Goal: Information Seeking & Learning: Understand process/instructions

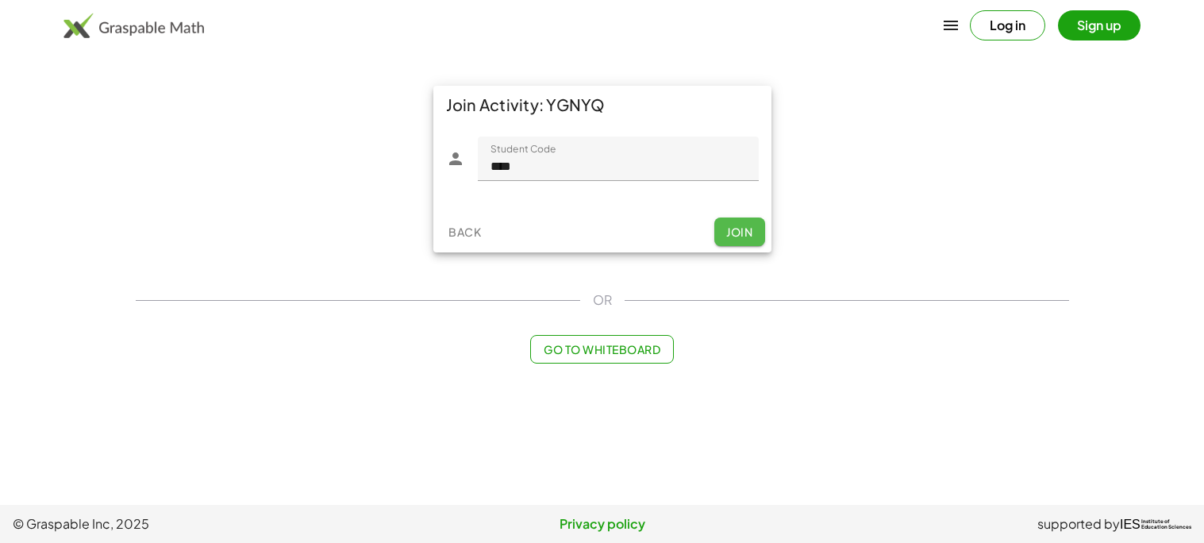
click at [743, 236] on span "Join" at bounding box center [739, 232] width 26 height 14
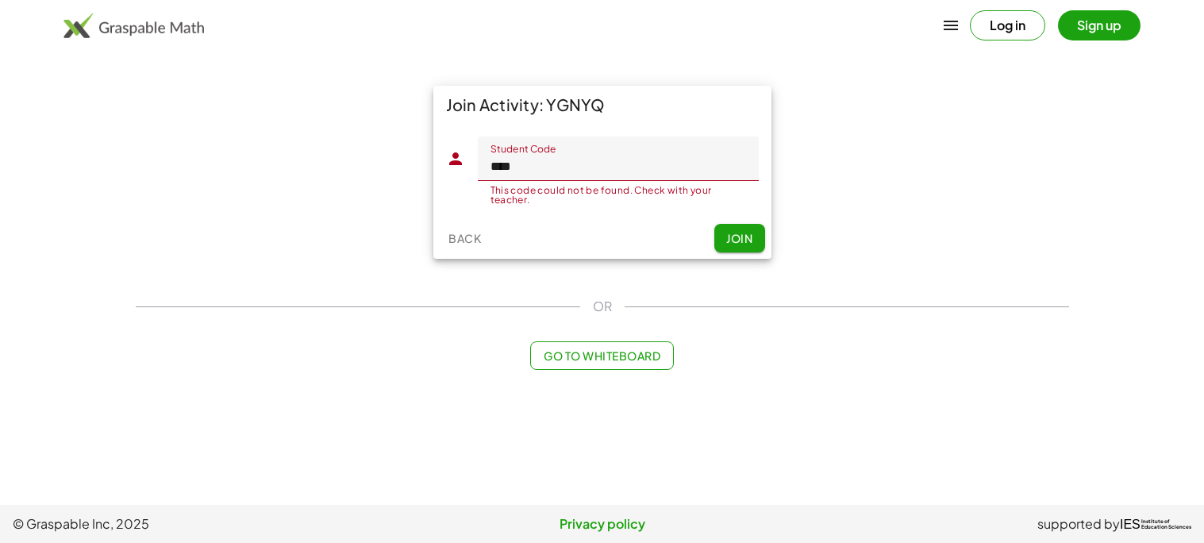
click at [627, 157] on input "****" at bounding box center [618, 159] width 281 height 44
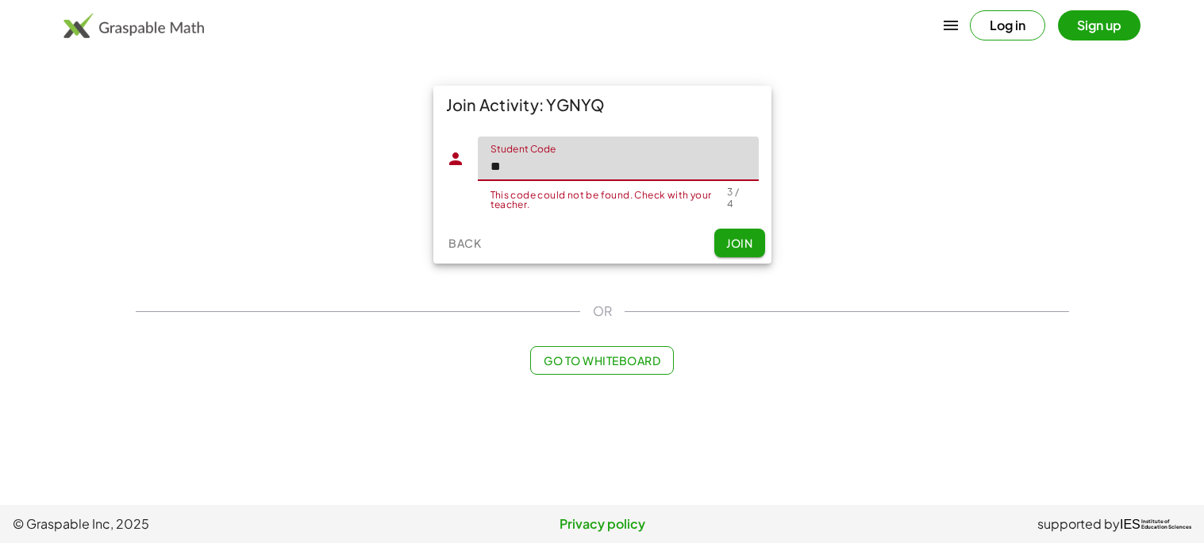
type input "*"
click at [722, 239] on button "Join" at bounding box center [740, 243] width 51 height 29
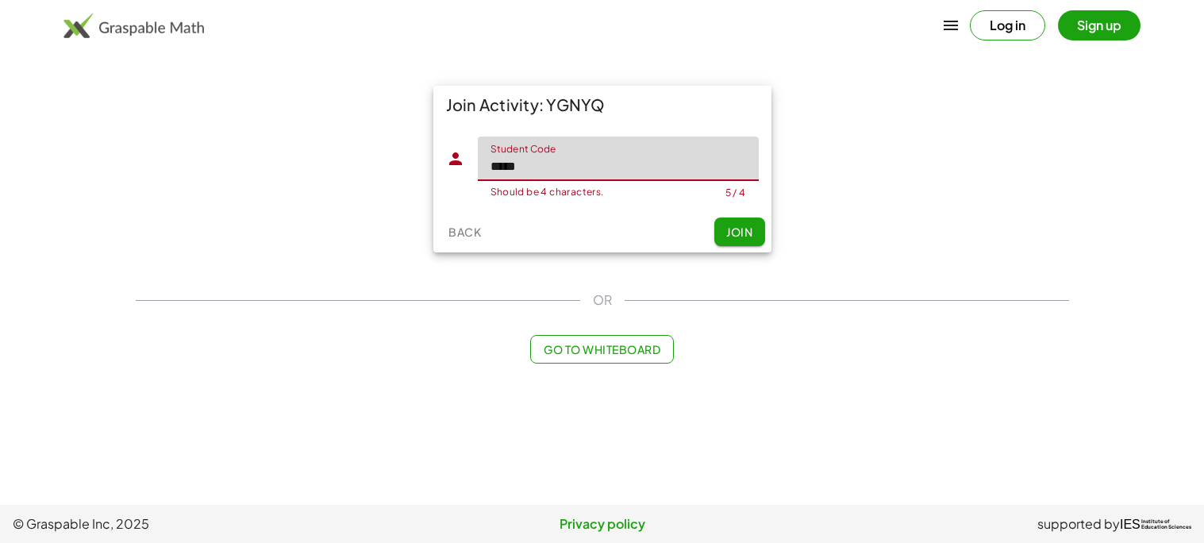
click at [692, 159] on input "*****" at bounding box center [618, 159] width 281 height 44
type input "*"
type input "****"
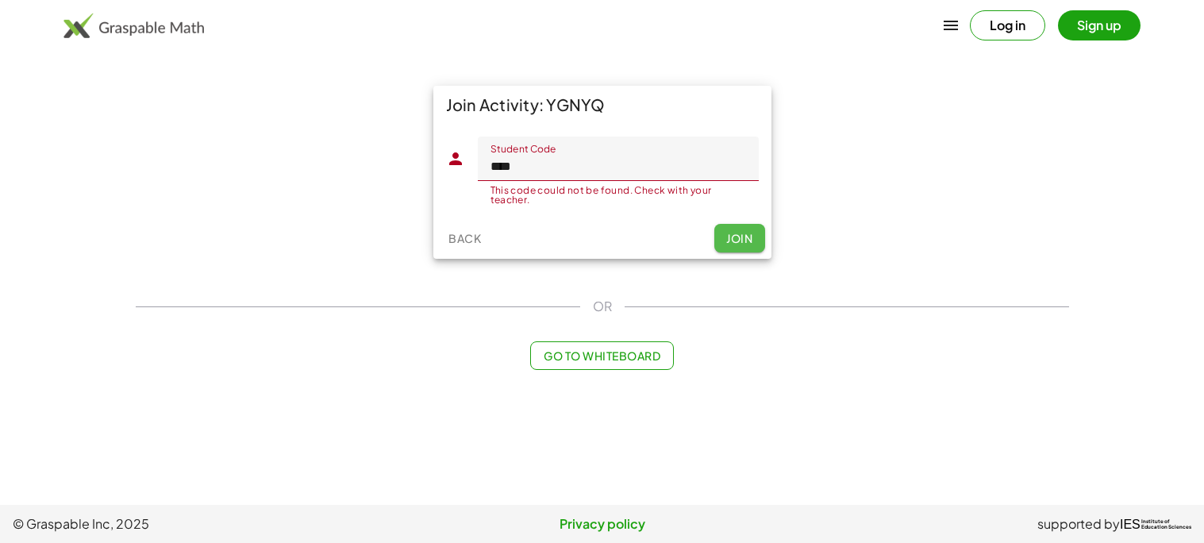
click at [744, 245] on span "Join" at bounding box center [739, 238] width 26 height 14
click at [748, 236] on span "Join" at bounding box center [739, 238] width 26 height 14
click at [1028, 23] on button "Log in" at bounding box center [1007, 25] width 75 height 30
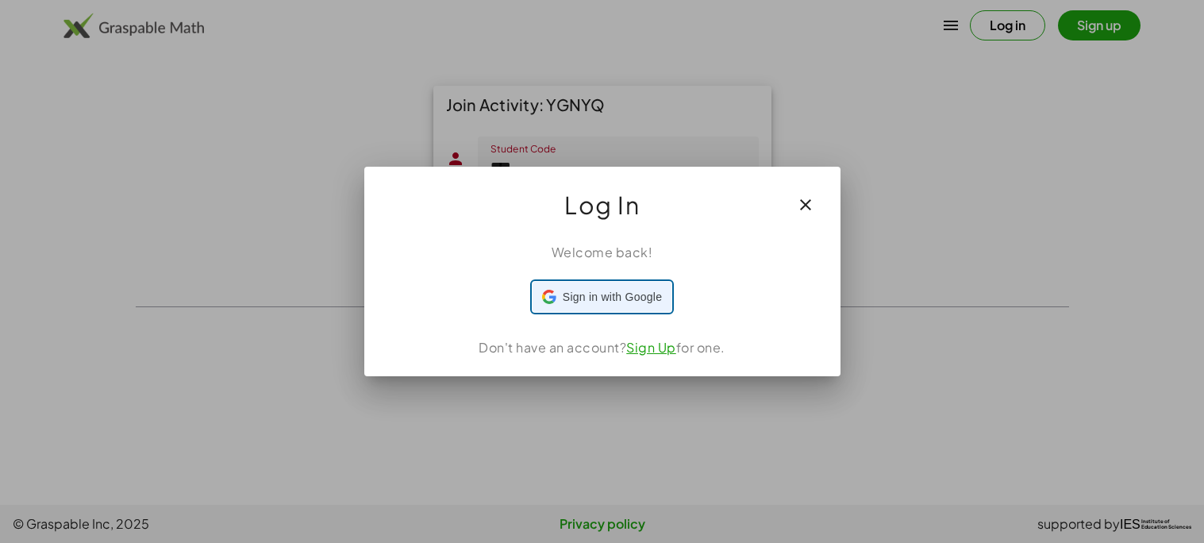
click at [653, 290] on span "Sign in with Google" at bounding box center [612, 297] width 99 height 17
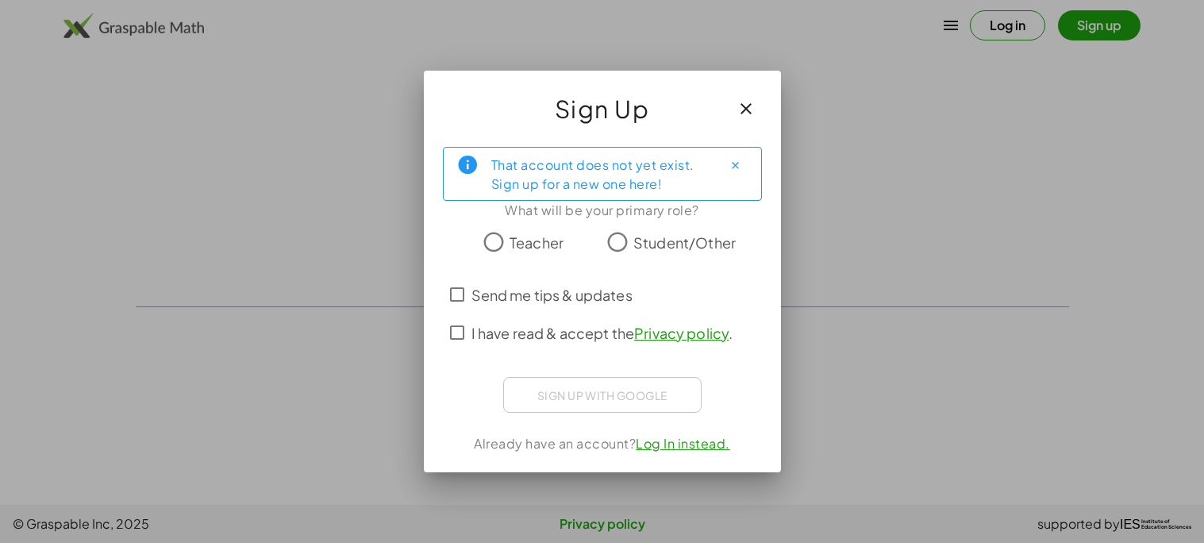
click at [749, 103] on icon "button" at bounding box center [746, 108] width 19 height 19
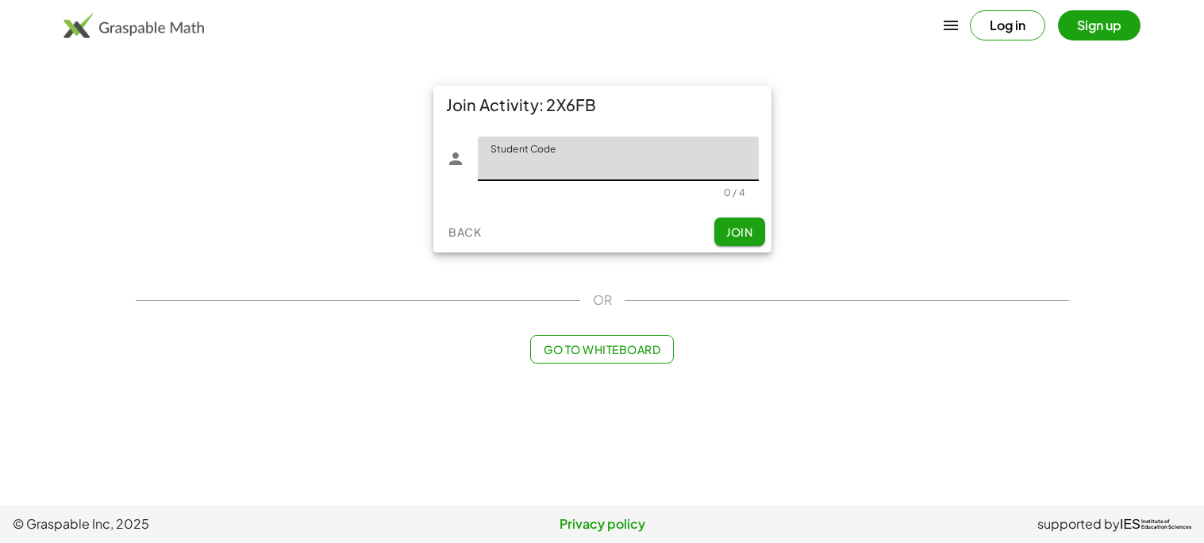
click at [729, 231] on span "Join" at bounding box center [739, 232] width 26 height 14
click at [634, 156] on input "Student Code" at bounding box center [618, 159] width 281 height 44
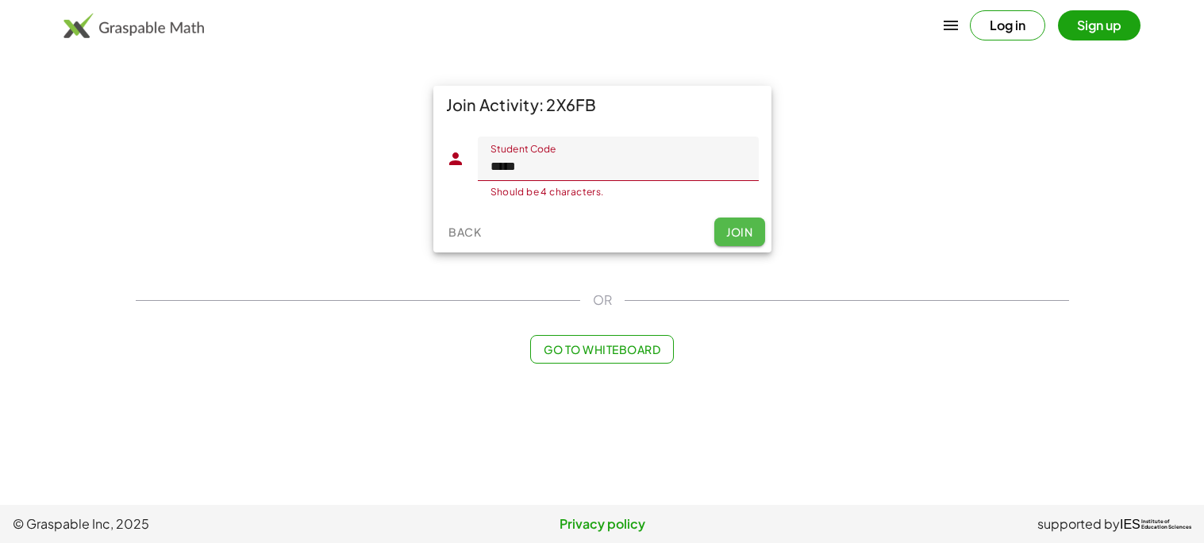
click at [761, 233] on button "Join" at bounding box center [740, 232] width 51 height 29
click at [738, 229] on span "Join" at bounding box center [739, 232] width 26 height 14
click at [568, 171] on input "*****" at bounding box center [618, 159] width 281 height 44
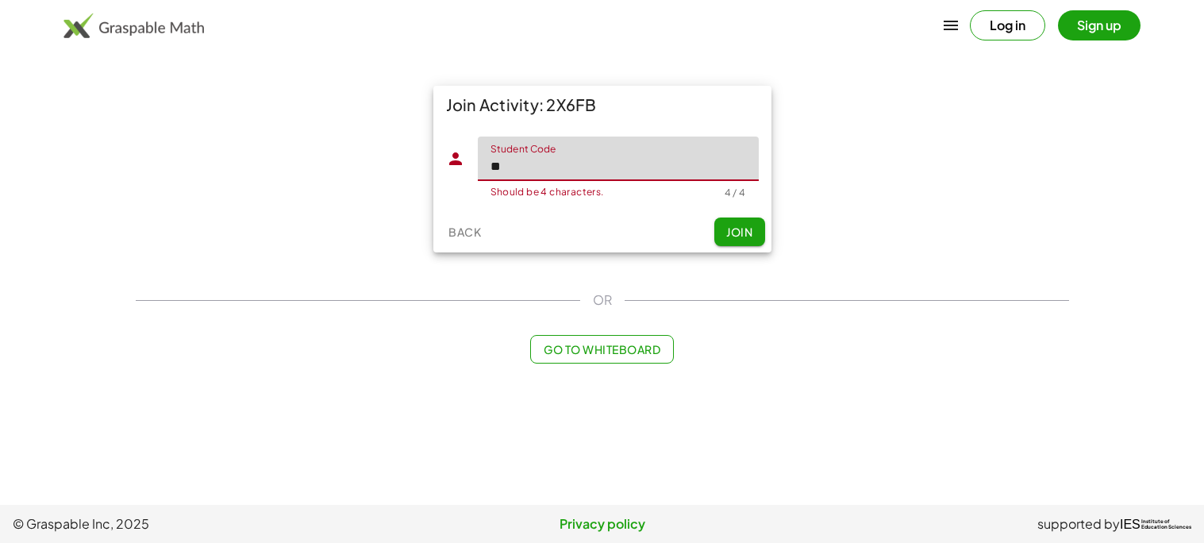
type input "*"
type input "****"
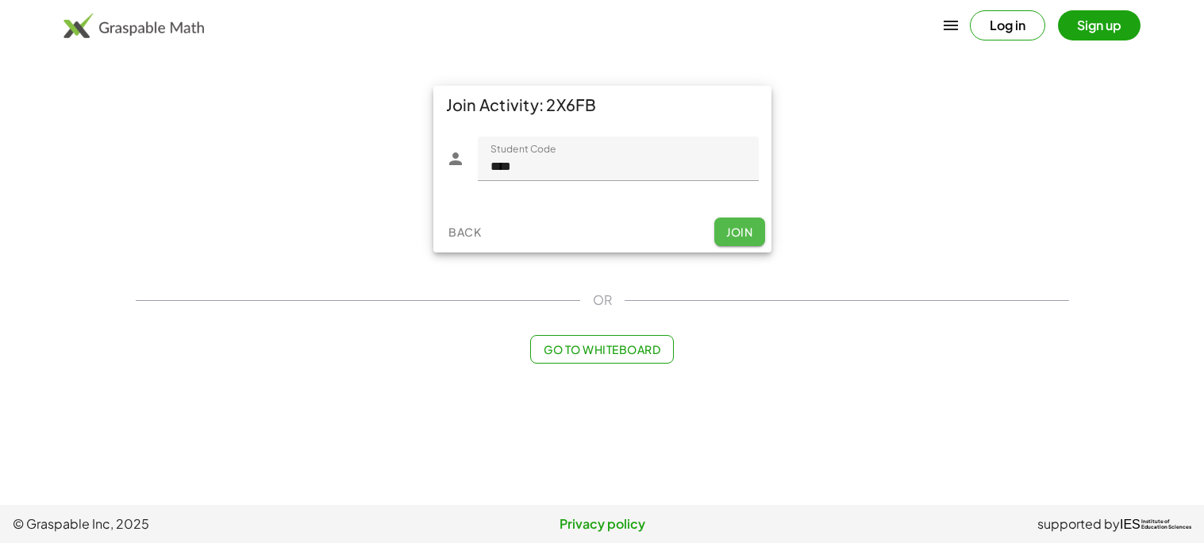
click at [750, 242] on button "Join" at bounding box center [740, 232] width 51 height 29
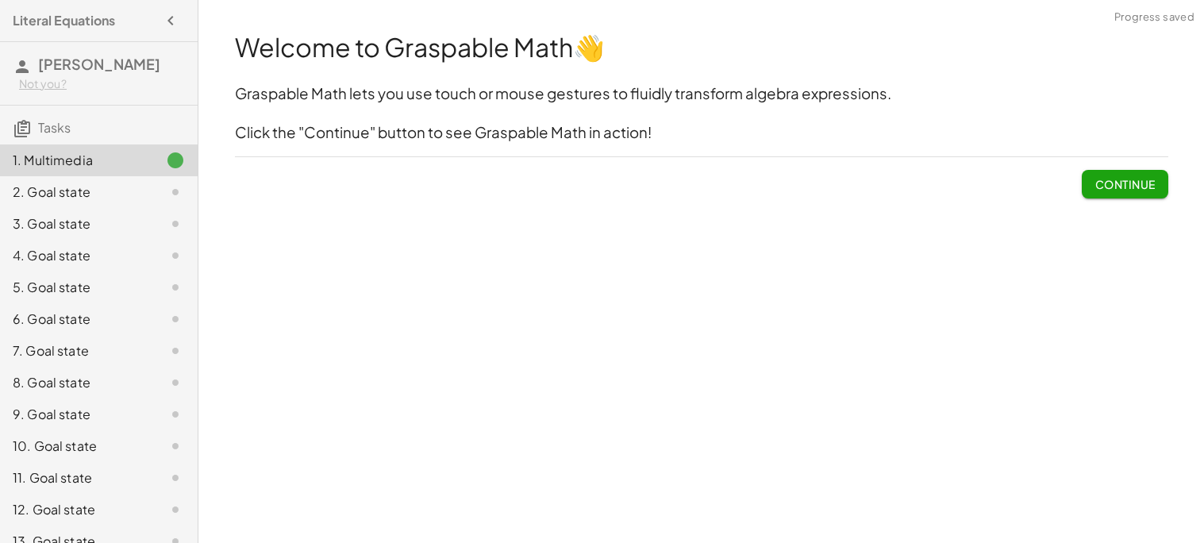
click at [1128, 183] on span "Continue" at bounding box center [1125, 184] width 60 height 14
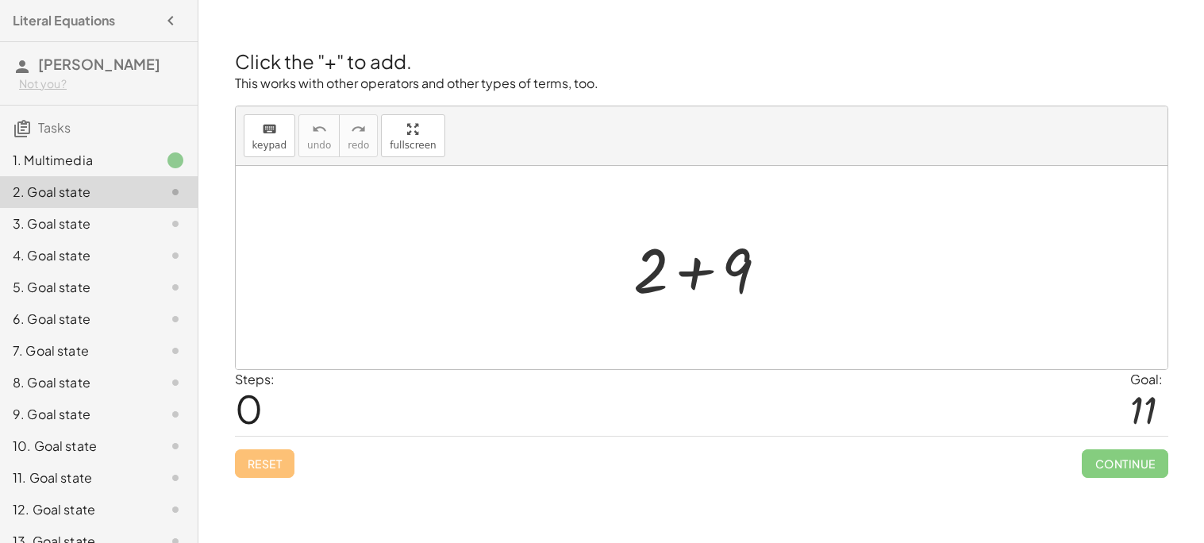
click at [746, 274] on div at bounding box center [708, 268] width 164 height 82
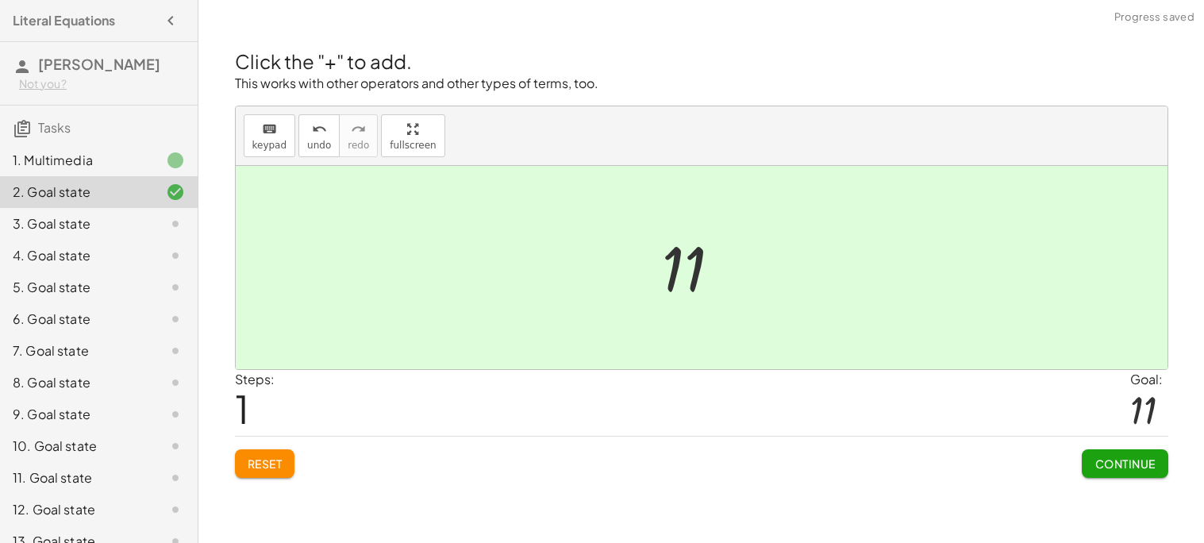
click at [1116, 458] on span "Continue" at bounding box center [1125, 463] width 60 height 14
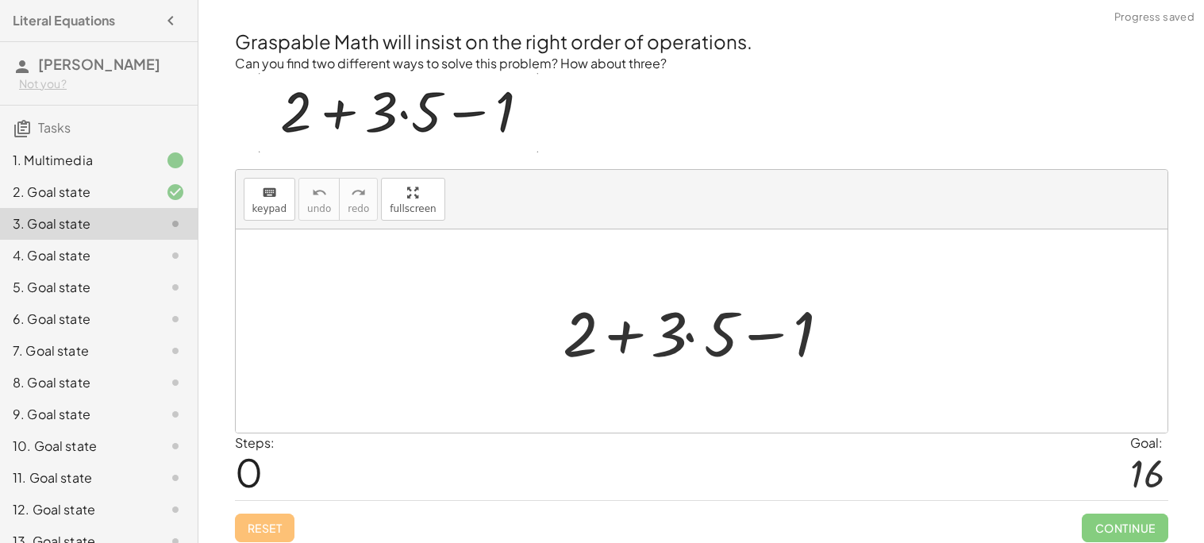
scroll to position [7, 0]
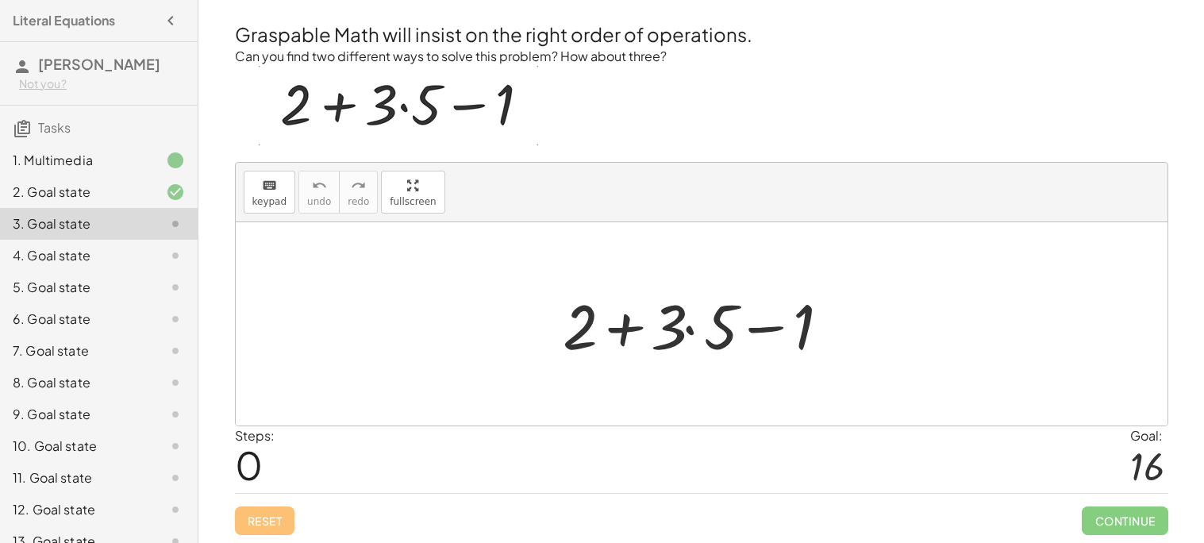
click at [690, 325] on div at bounding box center [708, 324] width 306 height 82
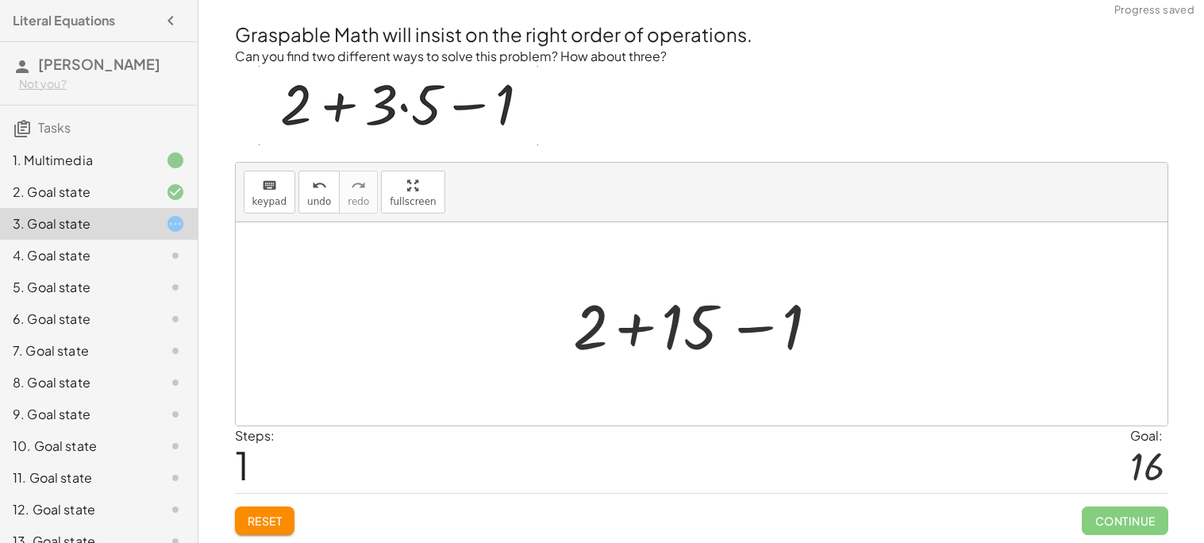
click at [630, 333] on div at bounding box center [707, 324] width 285 height 82
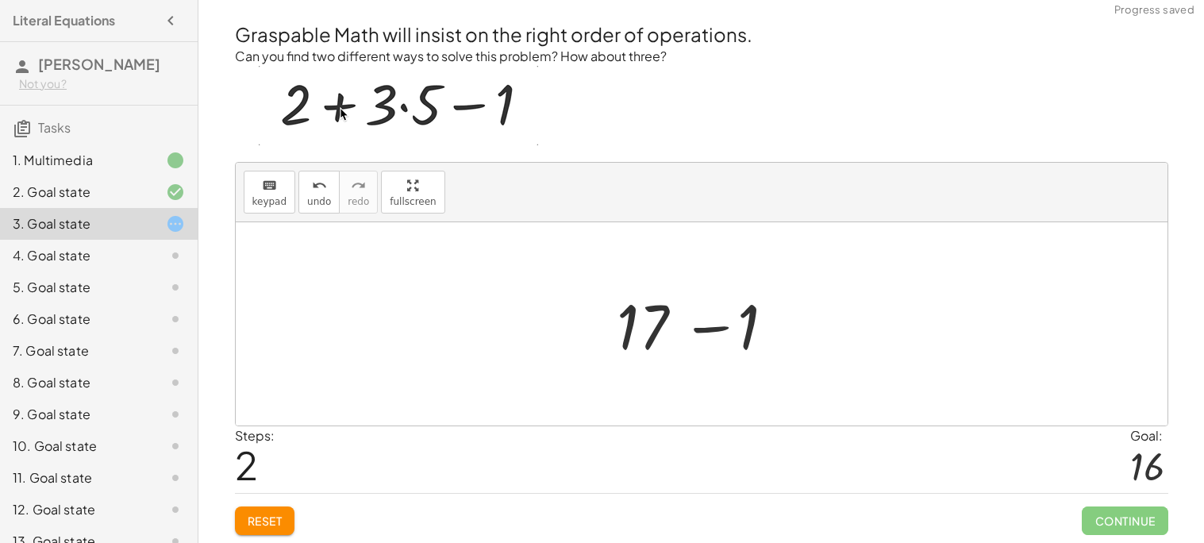
click at [707, 323] on div at bounding box center [708, 324] width 196 height 82
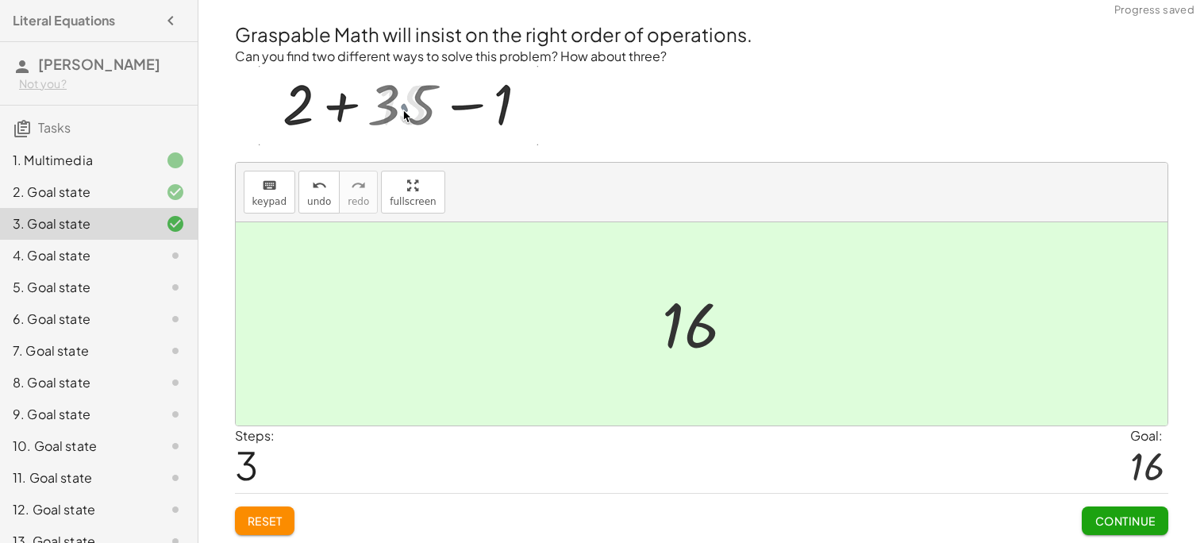
click at [1124, 519] on span "Continue" at bounding box center [1125, 521] width 60 height 14
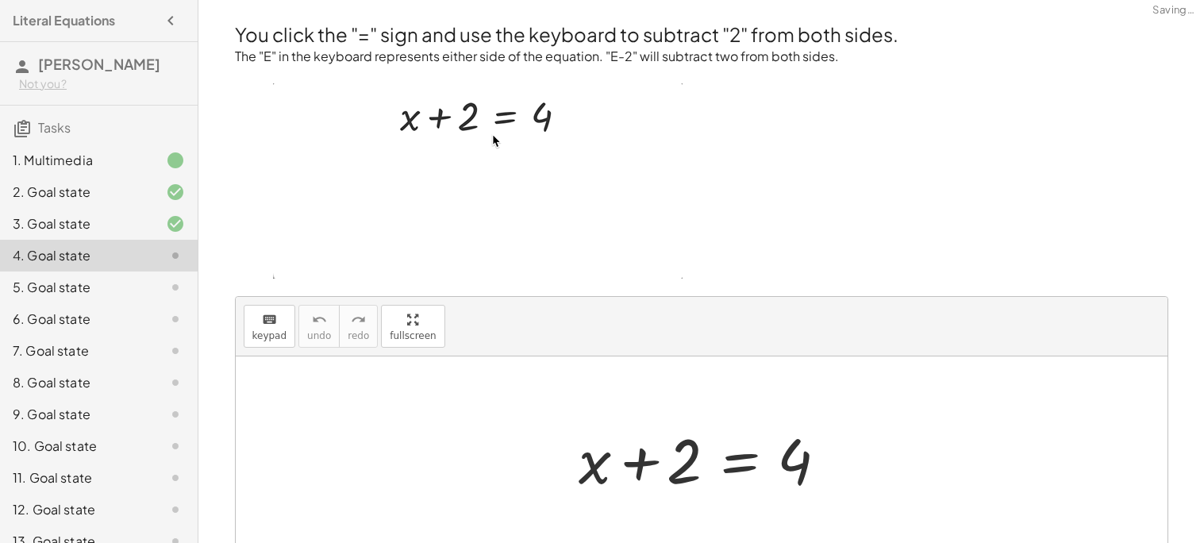
scroll to position [134, 0]
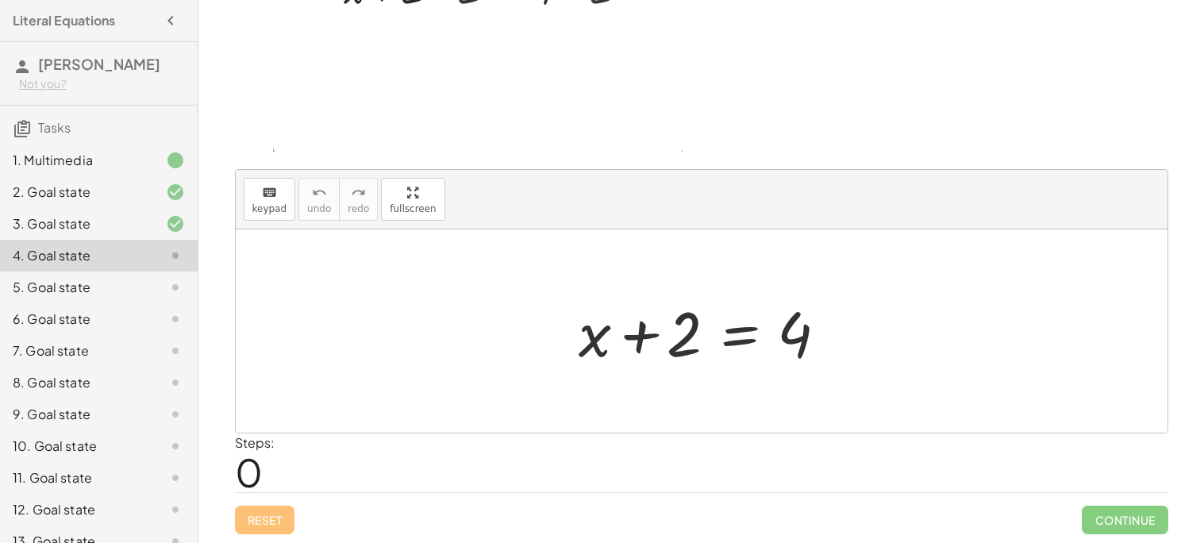
click at [673, 340] on div at bounding box center [708, 332] width 274 height 82
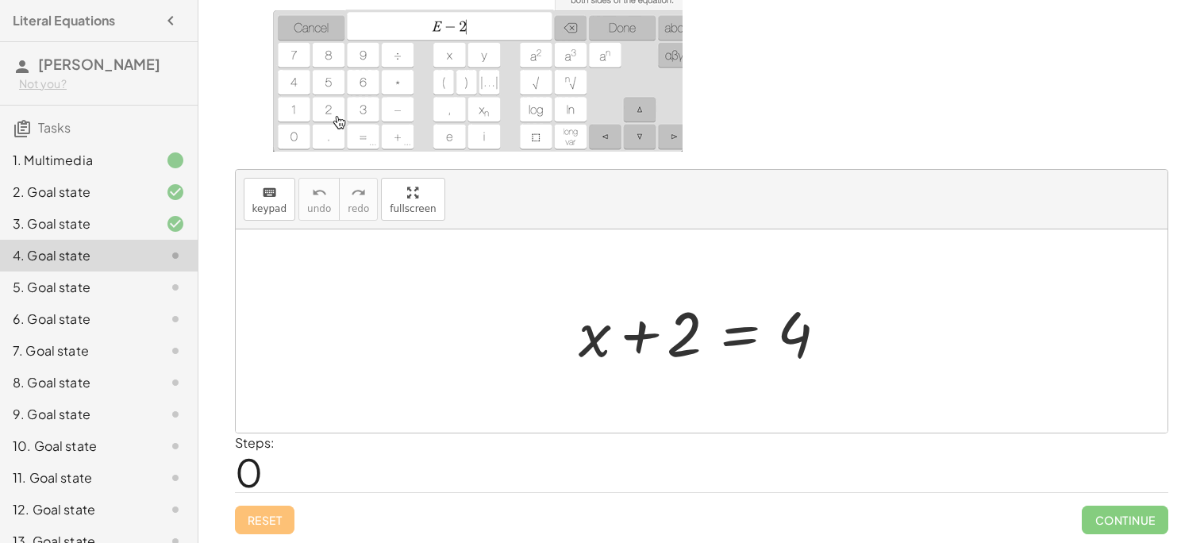
click at [633, 343] on div at bounding box center [708, 332] width 274 height 82
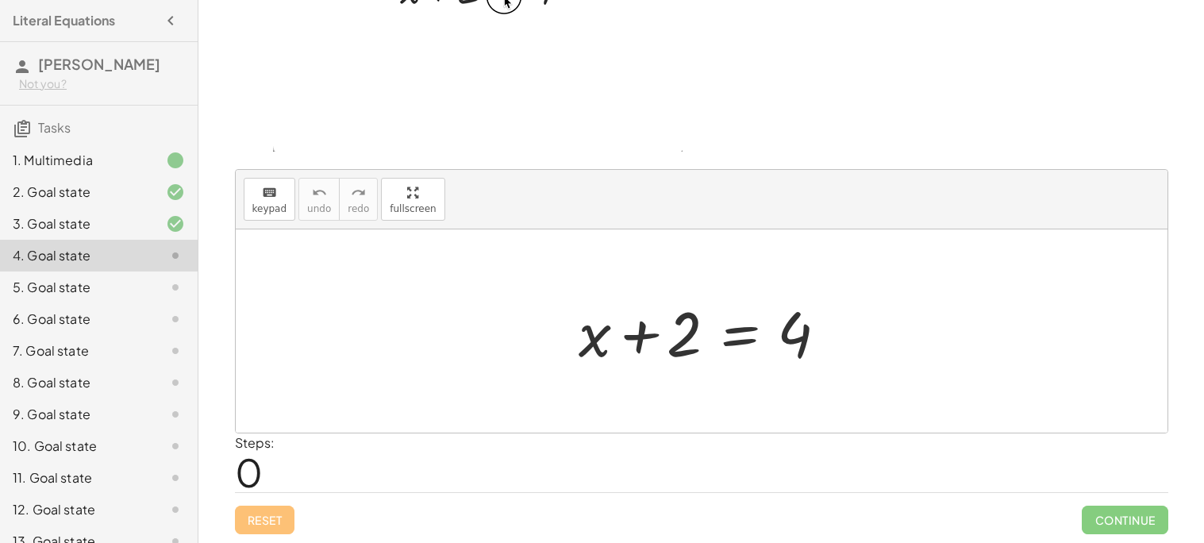
click at [753, 329] on div at bounding box center [708, 332] width 274 height 82
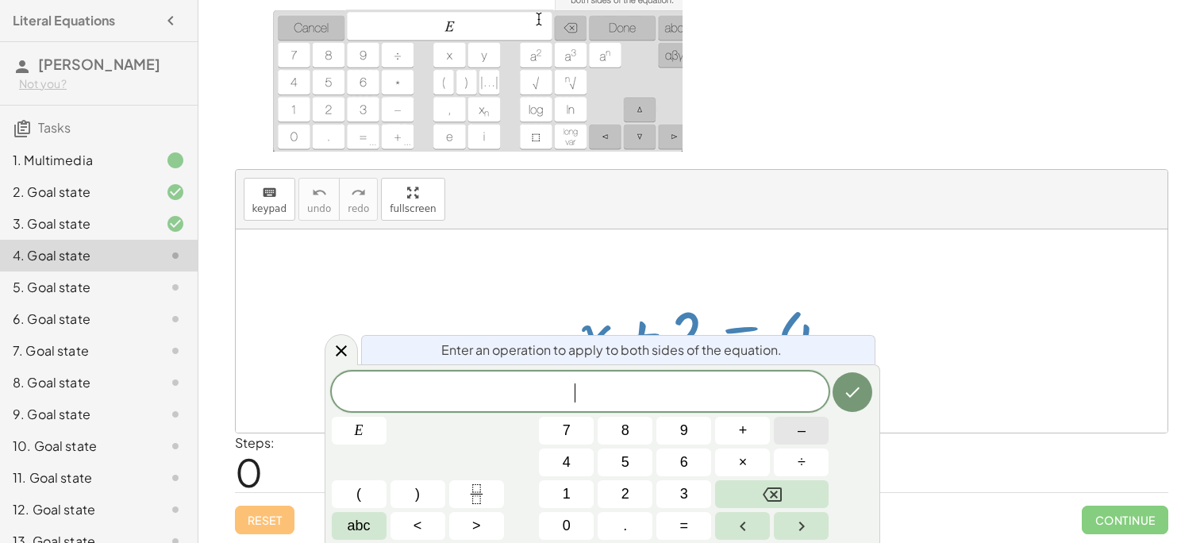
click at [814, 435] on button "–" at bounding box center [801, 431] width 55 height 28
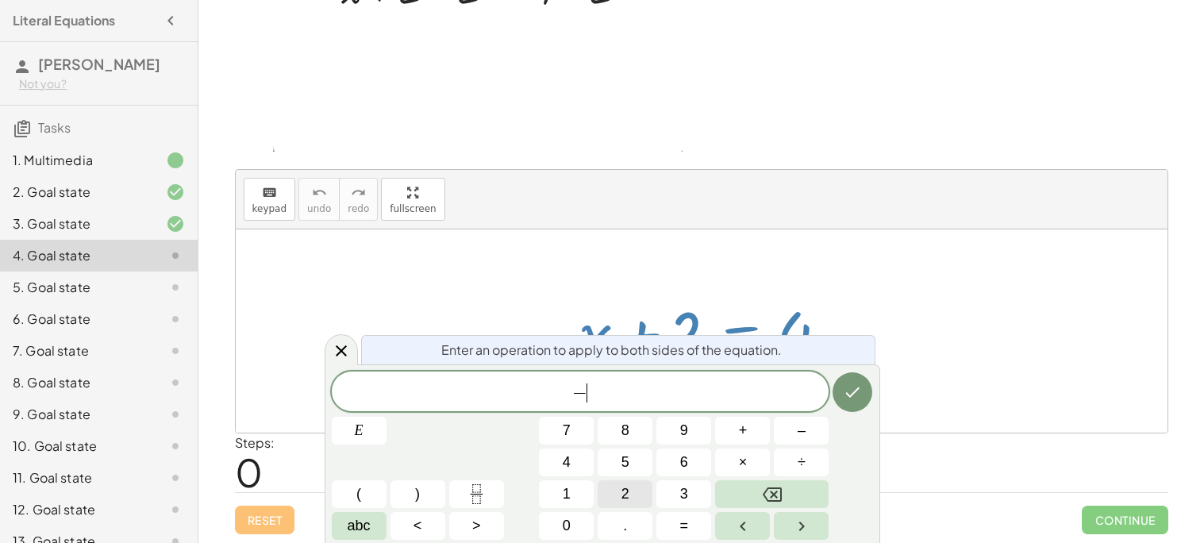
click at [629, 498] on button "2" at bounding box center [625, 494] width 55 height 28
click at [842, 390] on button "Done" at bounding box center [853, 392] width 40 height 40
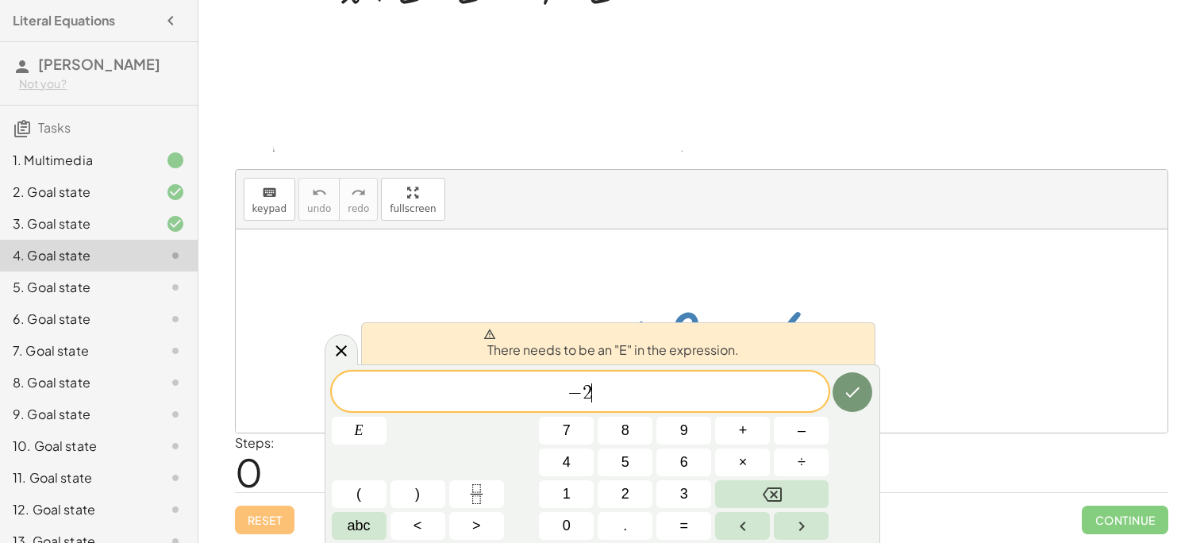
click at [564, 394] on span "− 2 ​" at bounding box center [581, 393] width 498 height 22
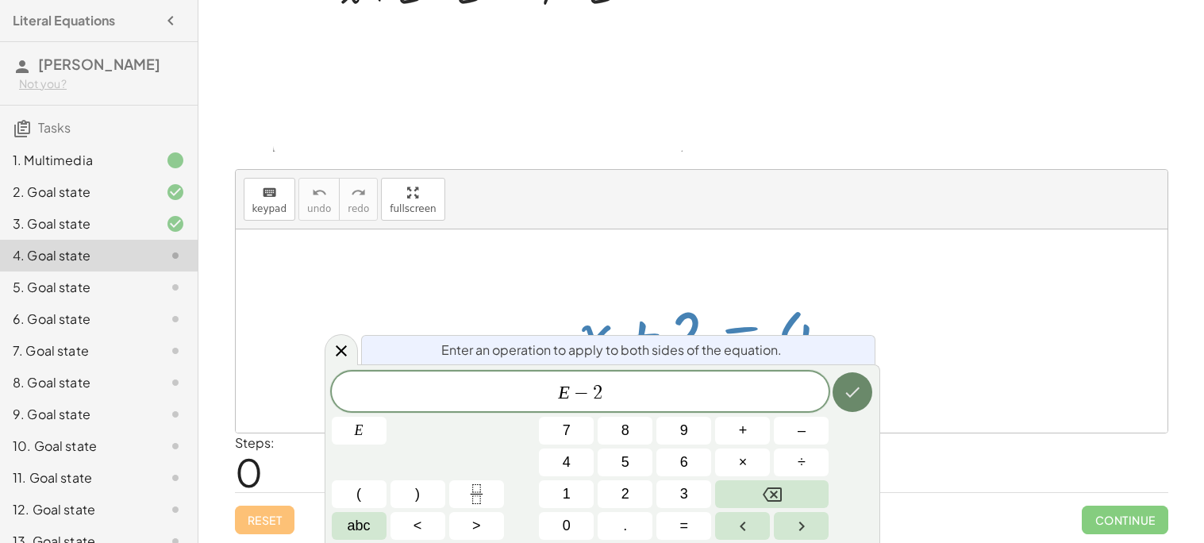
click at [865, 383] on button "Done" at bounding box center [853, 392] width 40 height 40
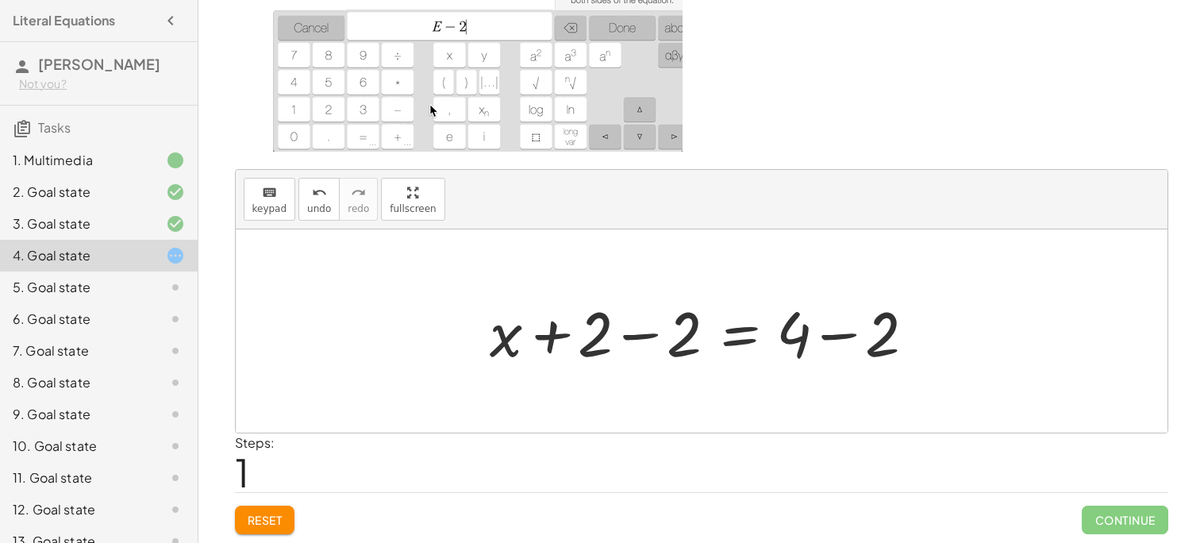
click at [684, 334] on div at bounding box center [708, 332] width 452 height 82
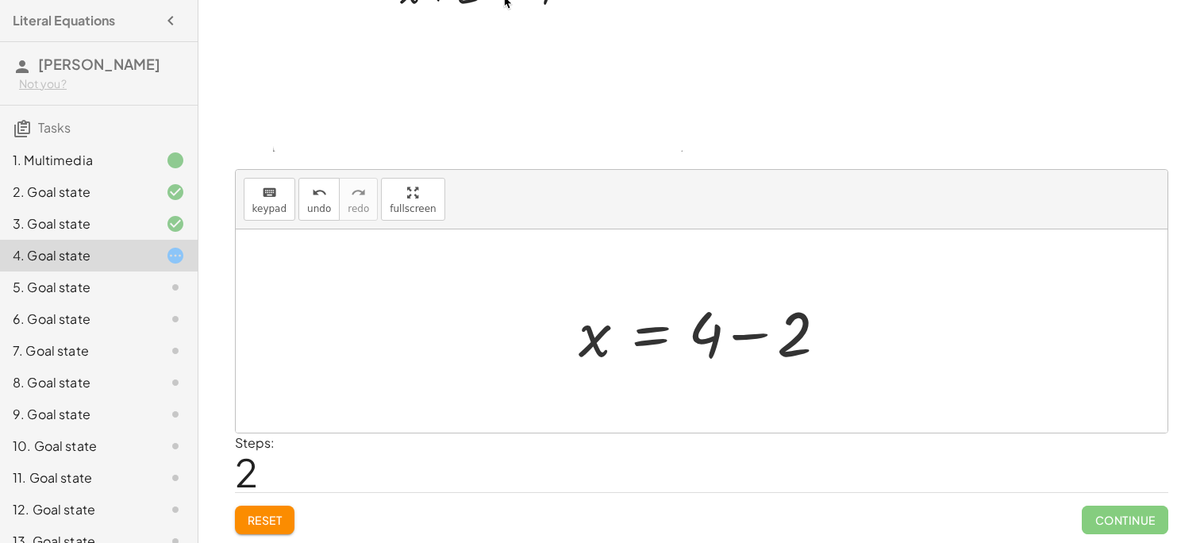
click at [749, 338] on div at bounding box center [708, 332] width 274 height 82
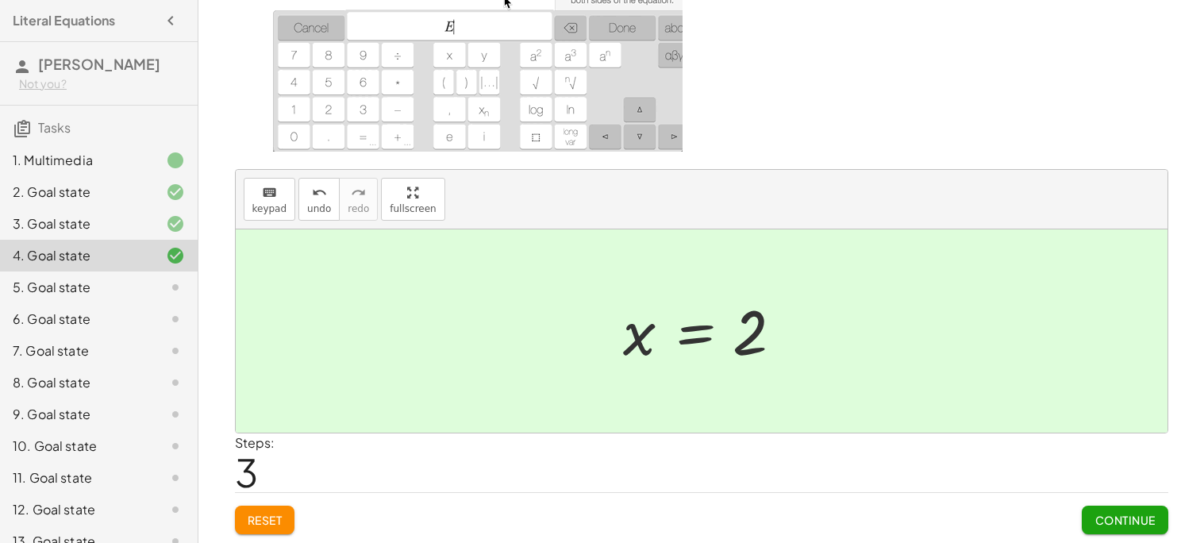
click at [1119, 519] on span "Continue" at bounding box center [1125, 520] width 60 height 14
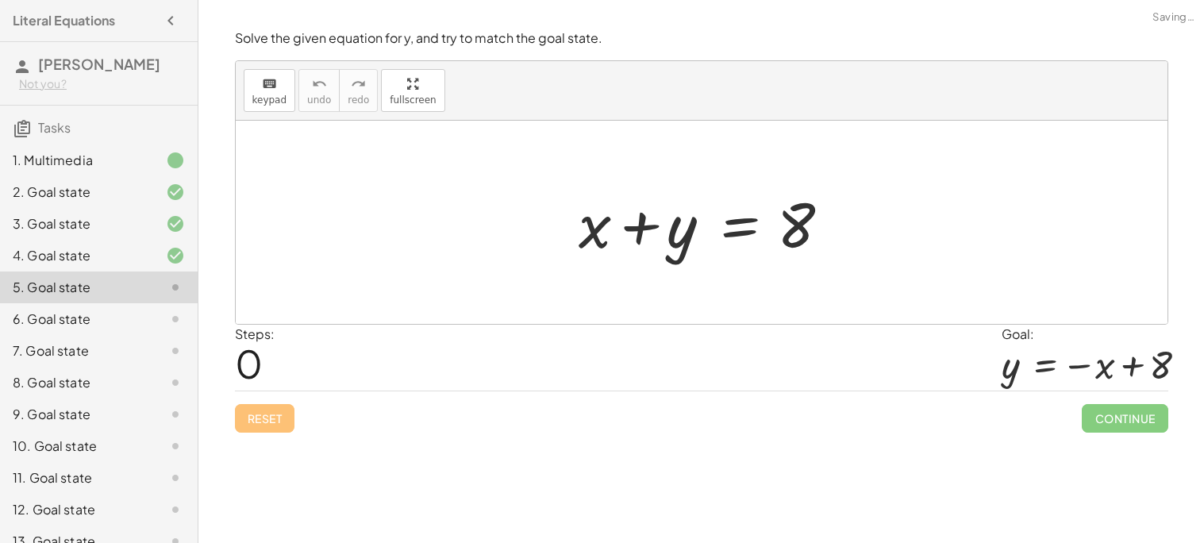
scroll to position [0, 0]
click at [664, 226] on div at bounding box center [708, 223] width 274 height 82
click at [753, 224] on div at bounding box center [708, 223] width 274 height 82
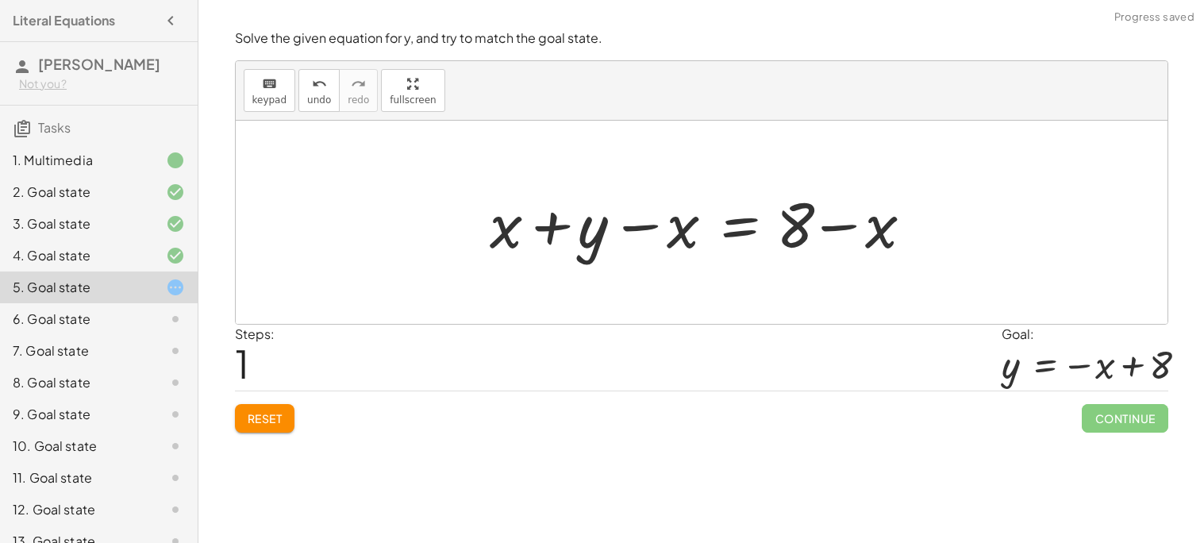
click at [824, 227] on div at bounding box center [708, 223] width 452 height 82
click at [633, 229] on div at bounding box center [708, 223] width 452 height 82
click at [572, 211] on div at bounding box center [708, 223] width 452 height 82
click at [749, 233] on div at bounding box center [708, 223] width 452 height 82
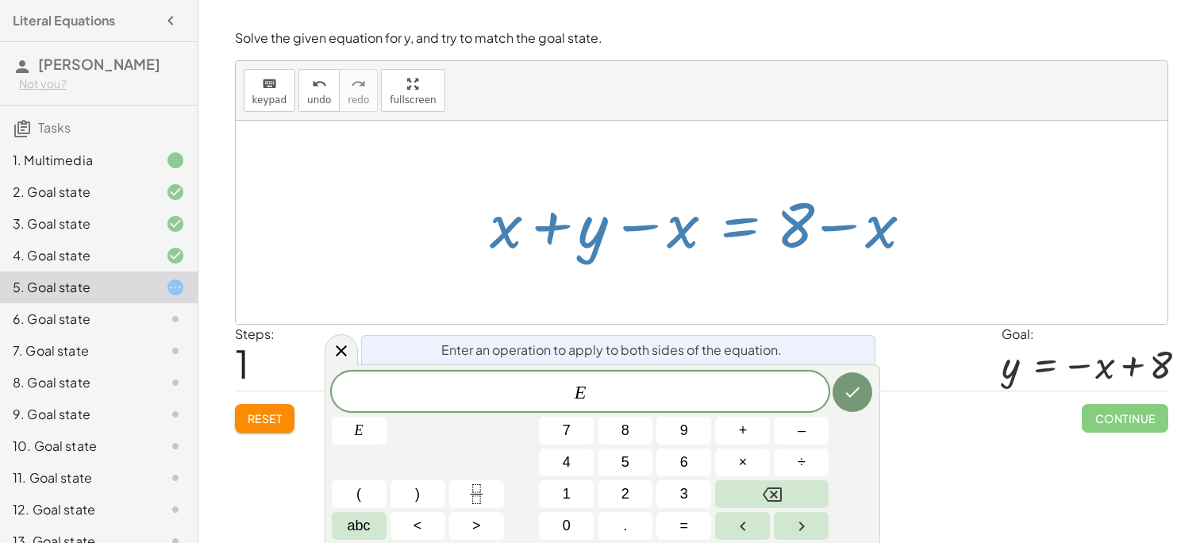
click at [873, 400] on div "Enter an operation to apply to both sides of the equation. E E 7 8 9 + – 4 5 6 …" at bounding box center [603, 453] width 556 height 179
click at [860, 395] on icon "Done" at bounding box center [852, 392] width 19 height 19
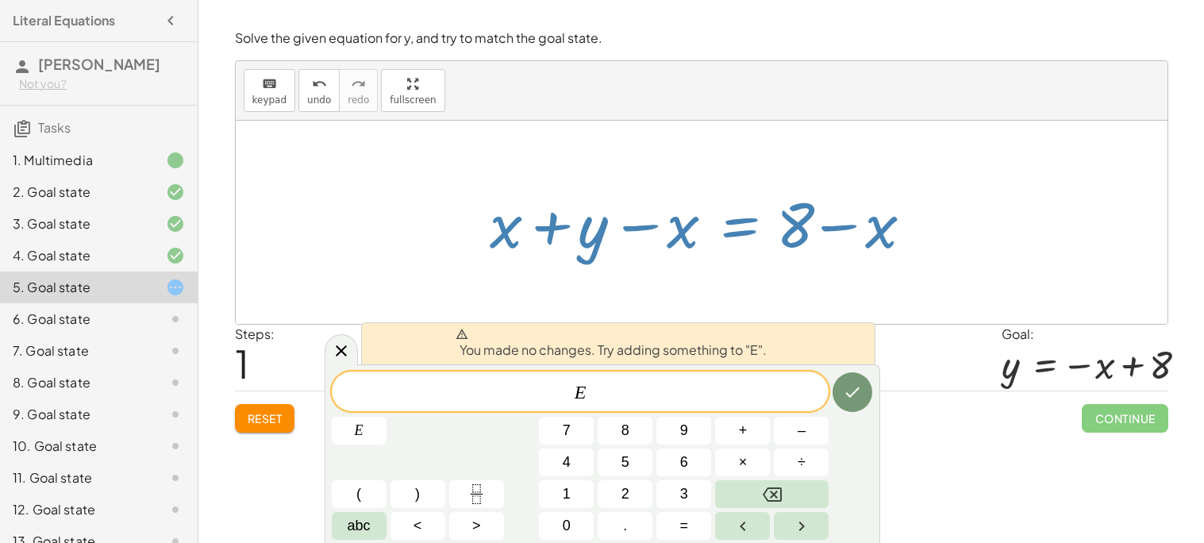
click at [967, 345] on div "Steps: 1 Goal: y = − x + 8" at bounding box center [702, 358] width 934 height 66
click at [862, 384] on button "Done" at bounding box center [853, 392] width 40 height 40
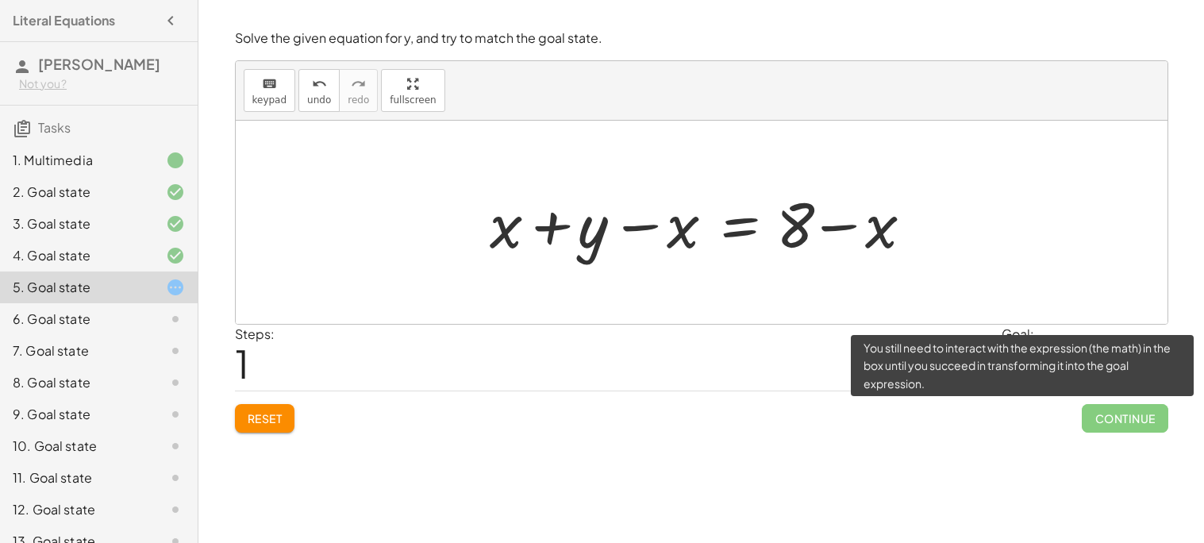
click at [1099, 414] on span "Continue" at bounding box center [1125, 418] width 86 height 29
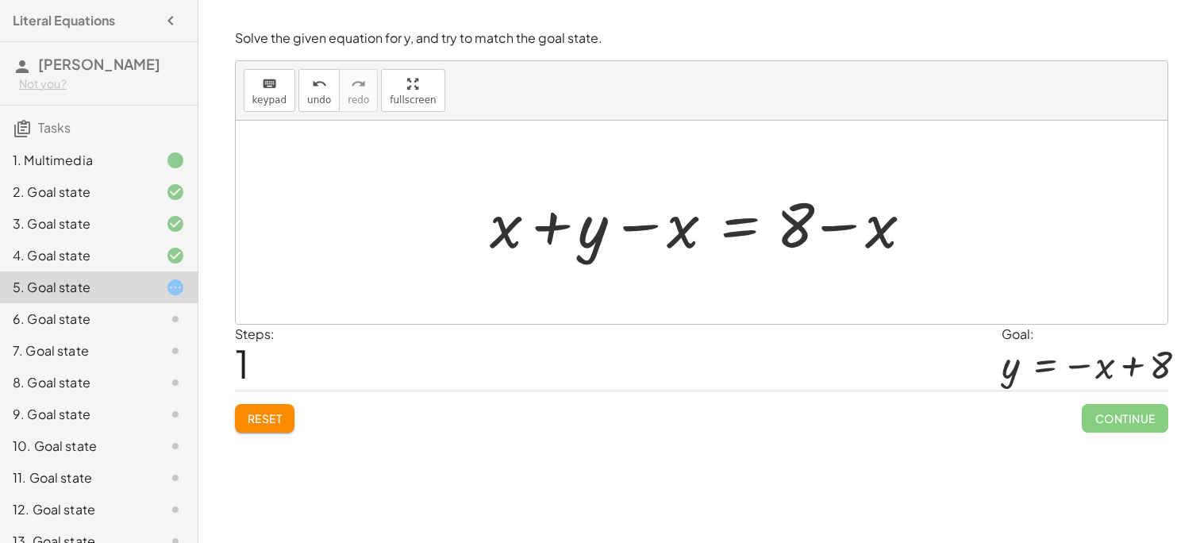
click at [546, 233] on div at bounding box center [708, 223] width 452 height 82
drag, startPoint x: 635, startPoint y: 213, endPoint x: 642, endPoint y: 225, distance: 13.9
click at [642, 225] on div at bounding box center [708, 223] width 452 height 82
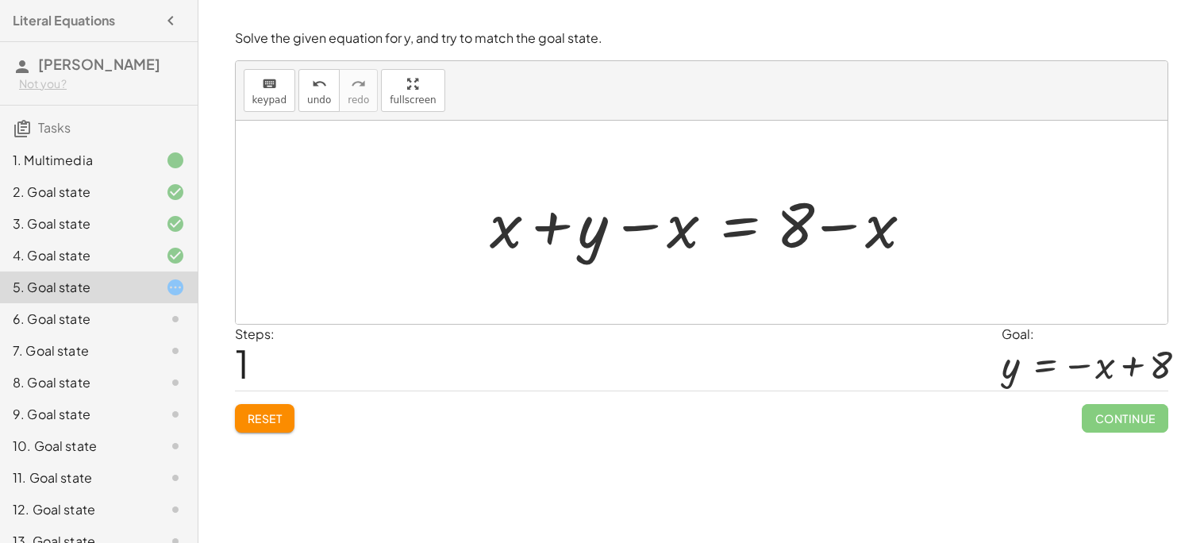
click at [744, 225] on div at bounding box center [708, 223] width 452 height 82
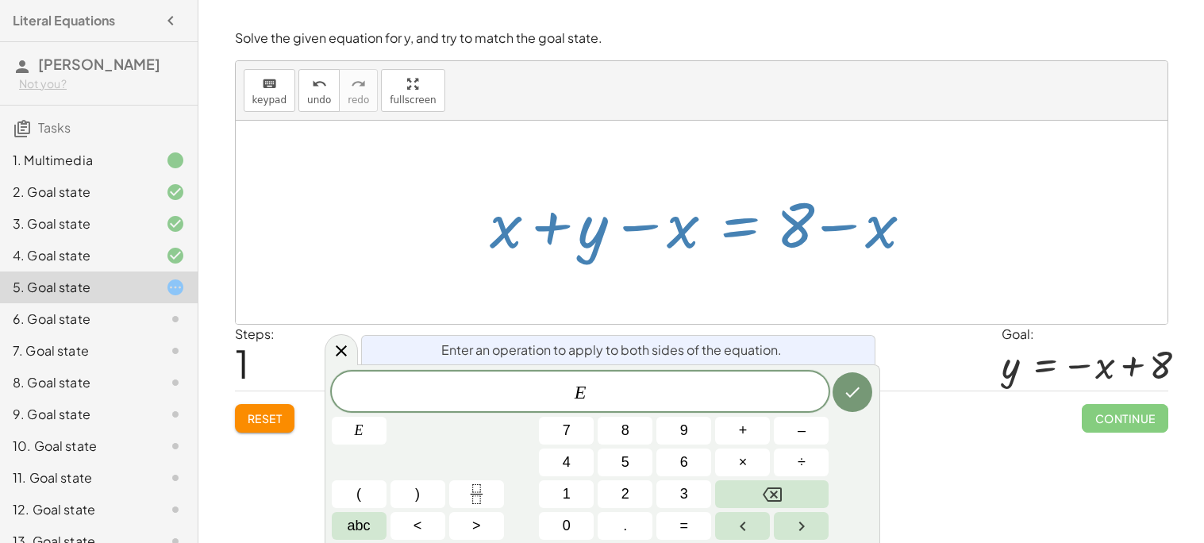
click at [844, 226] on div at bounding box center [708, 223] width 452 height 82
click at [846, 386] on icon "Done" at bounding box center [852, 392] width 19 height 19
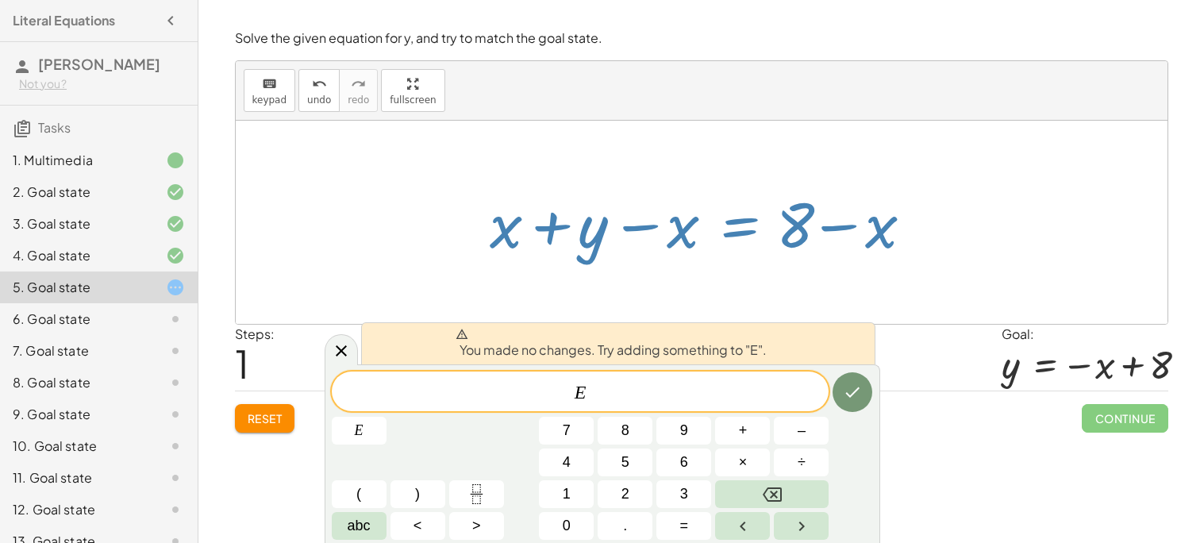
click at [911, 296] on div at bounding box center [702, 222] width 932 height 203
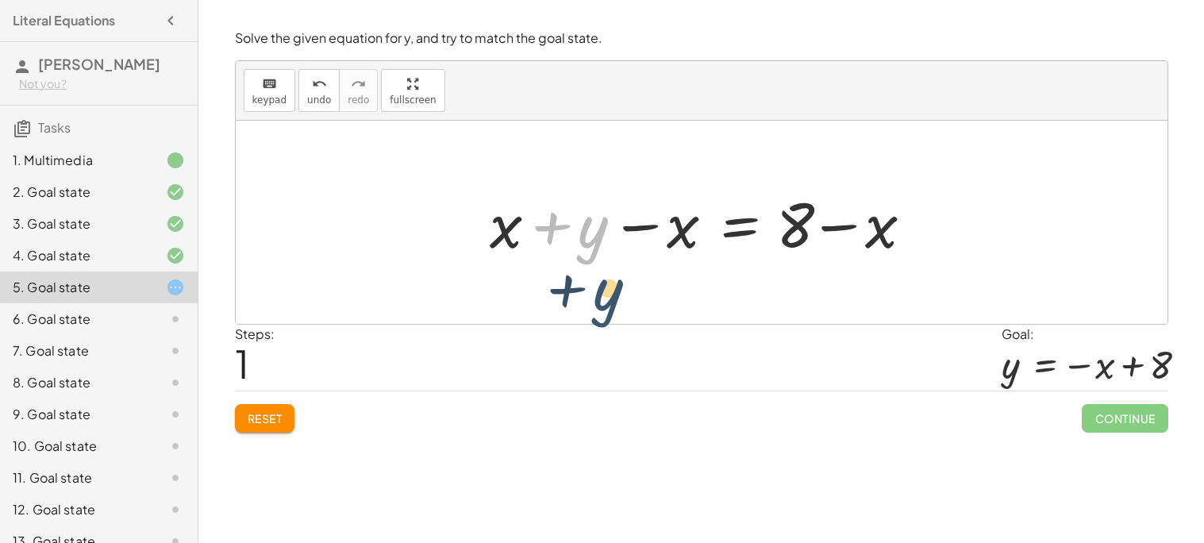
drag, startPoint x: 584, startPoint y: 241, endPoint x: 599, endPoint y: 304, distance: 65.3
click at [599, 304] on div "+ x + y = 8 + y + x + y = 8 − x + − x" at bounding box center [702, 222] width 932 height 203
drag, startPoint x: 591, startPoint y: 226, endPoint x: 618, endPoint y: 381, distance: 157.3
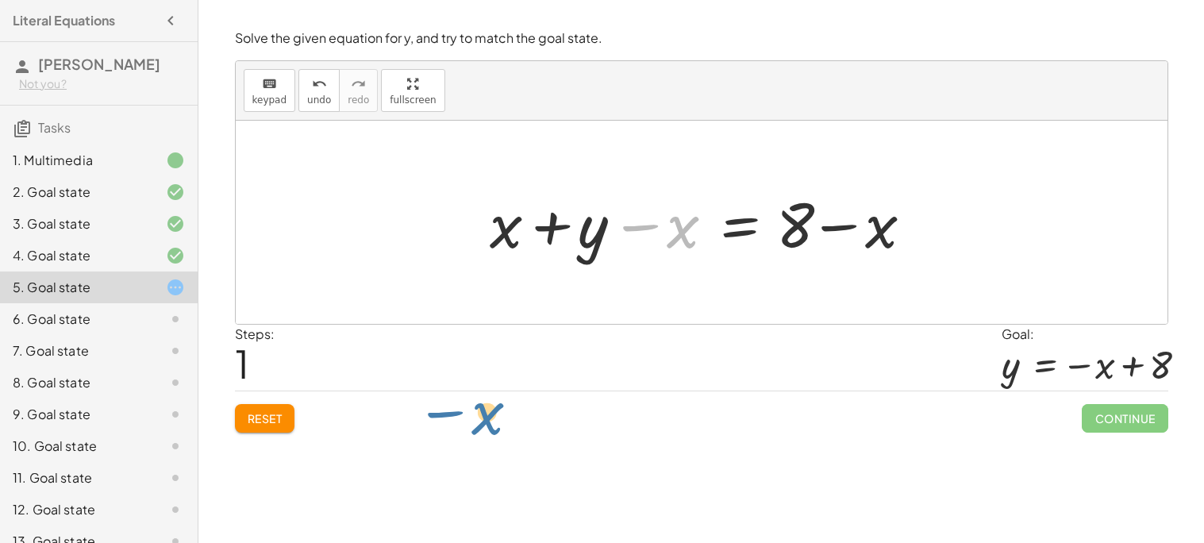
drag, startPoint x: 680, startPoint y: 233, endPoint x: 476, endPoint y: 418, distance: 275.4
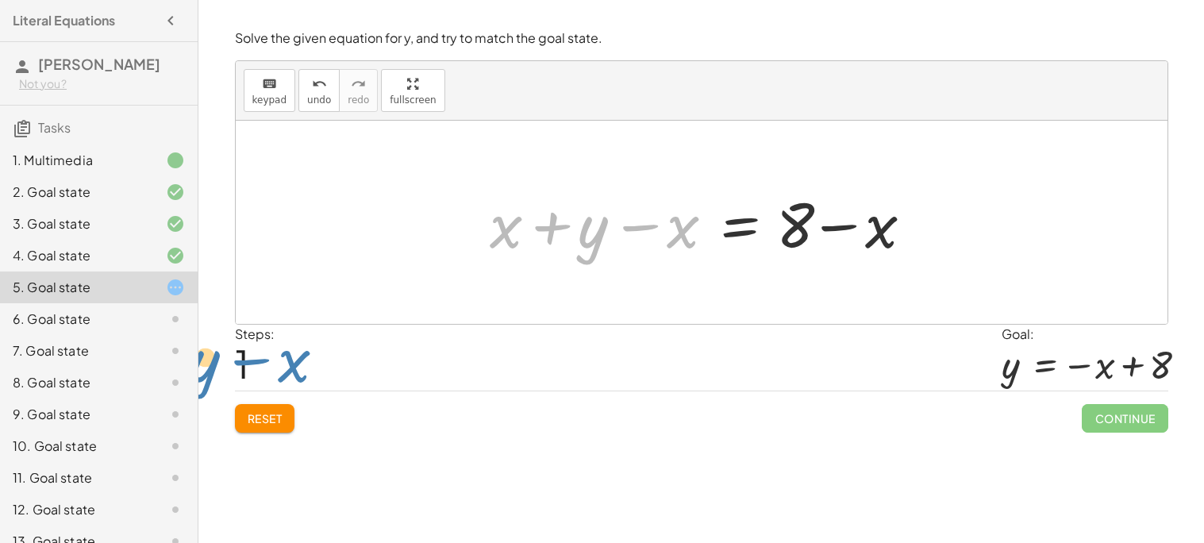
drag, startPoint x: 668, startPoint y: 229, endPoint x: 275, endPoint y: 366, distance: 416.0
click at [0, 0] on div "Solve the given equation for y, and try to match the goal state. keyboard keypa…" at bounding box center [0, 0] width 0 height 0
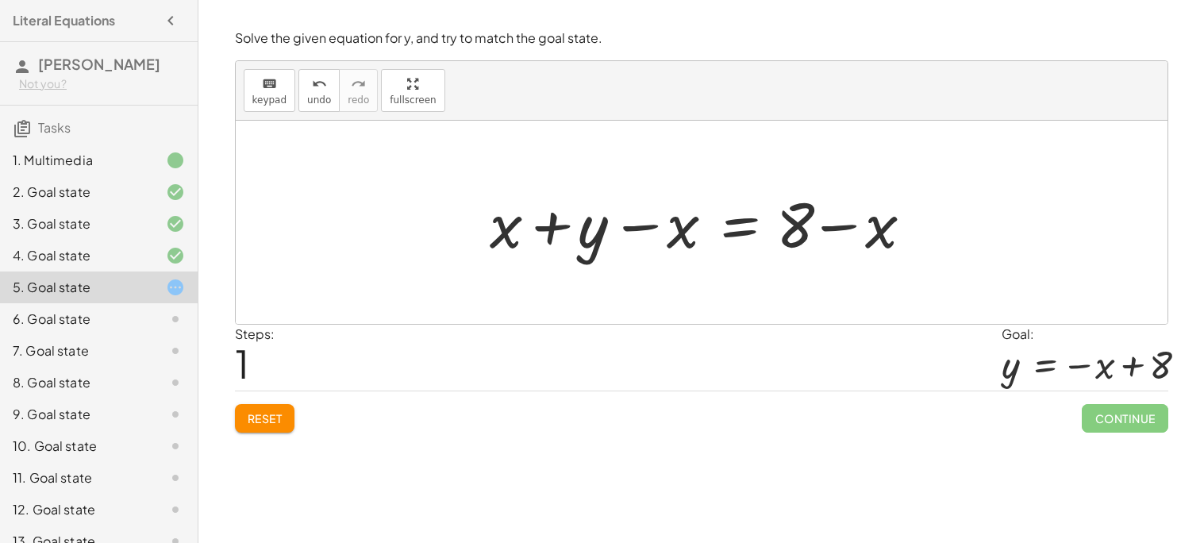
click at [713, 225] on div at bounding box center [708, 223] width 452 height 82
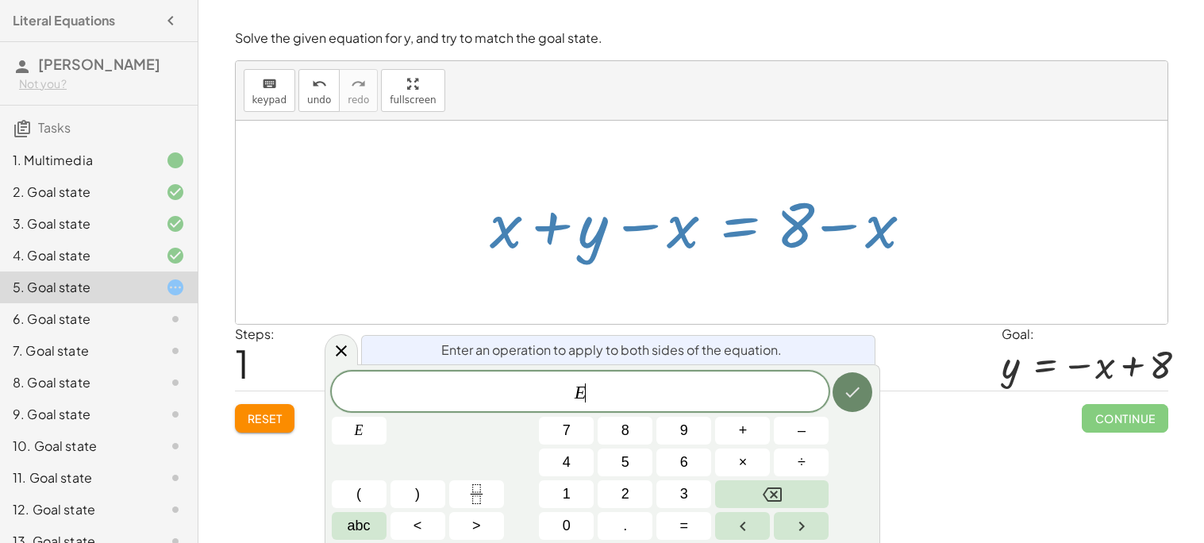
click at [856, 383] on icon "Done" at bounding box center [852, 392] width 19 height 19
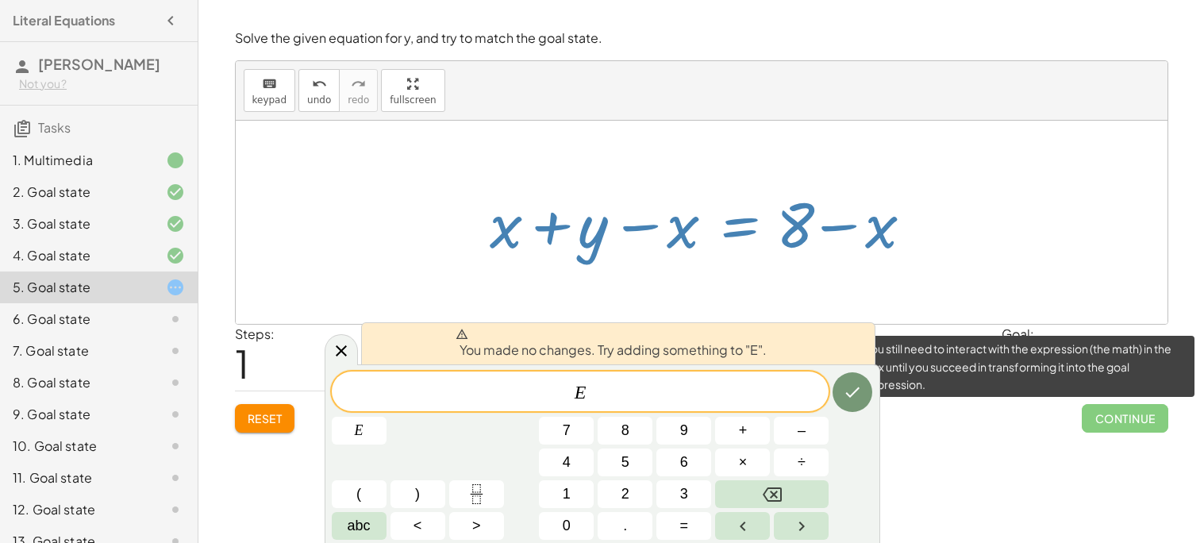
click at [1112, 419] on span "Continue" at bounding box center [1125, 418] width 86 height 29
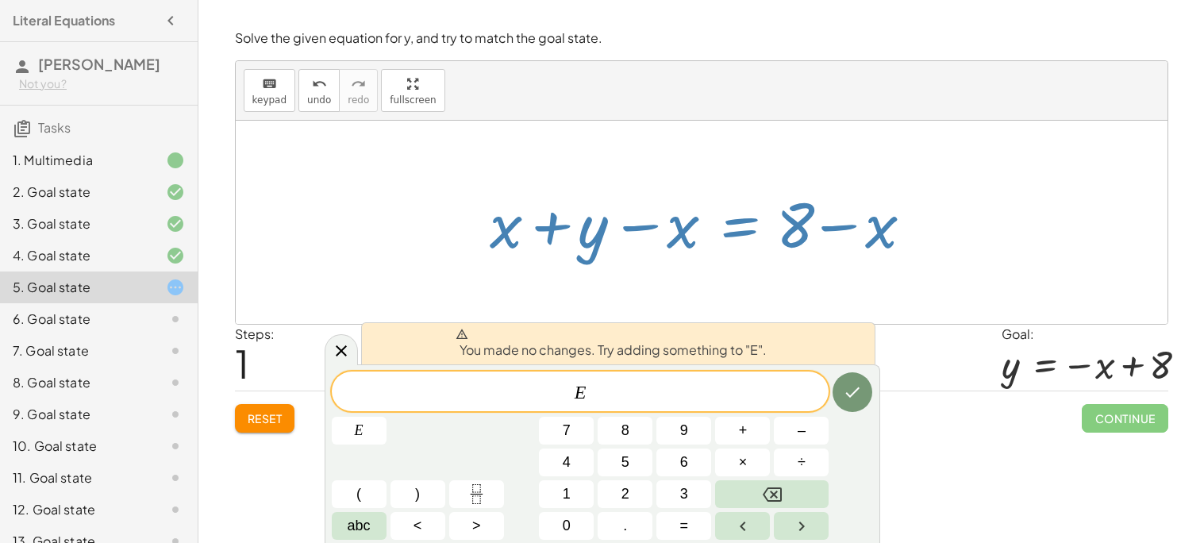
click at [888, 246] on div at bounding box center [708, 223] width 452 height 82
click at [849, 391] on icon "Done" at bounding box center [852, 392] width 19 height 19
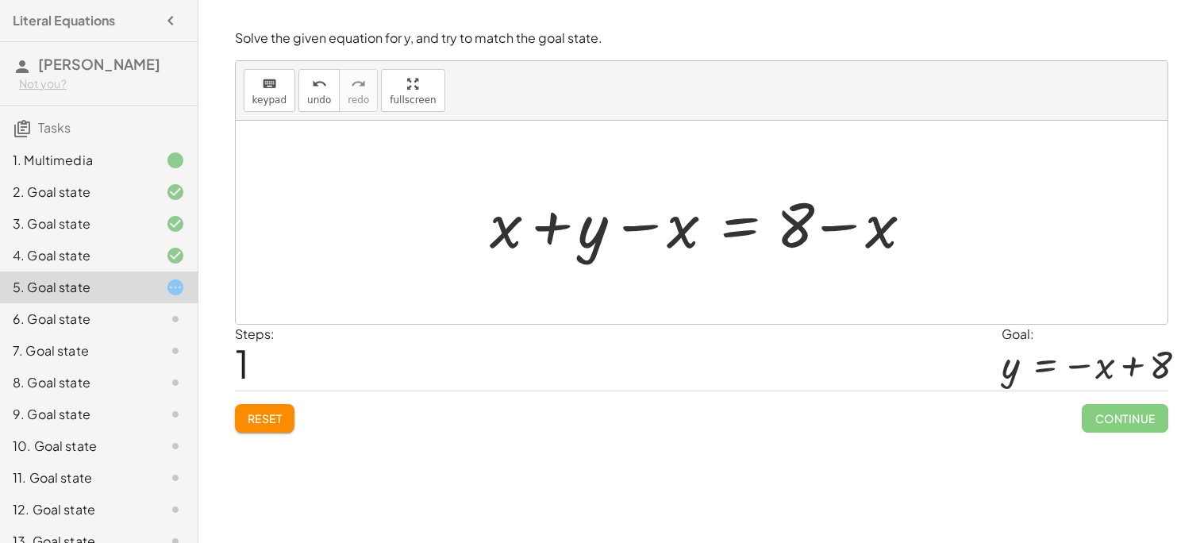
click at [140, 367] on div "6. Goal state" at bounding box center [99, 383] width 198 height 32
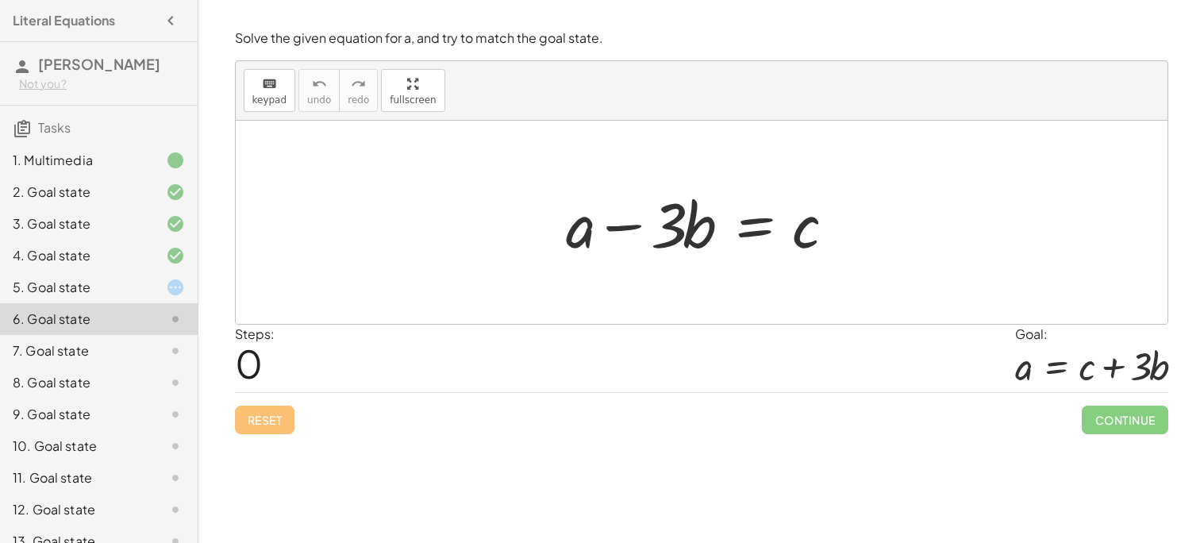
click at [683, 227] on div at bounding box center [707, 223] width 299 height 82
click at [649, 222] on div at bounding box center [707, 223] width 299 height 82
click at [694, 229] on div at bounding box center [707, 223] width 299 height 82
click at [816, 230] on div at bounding box center [707, 223] width 299 height 82
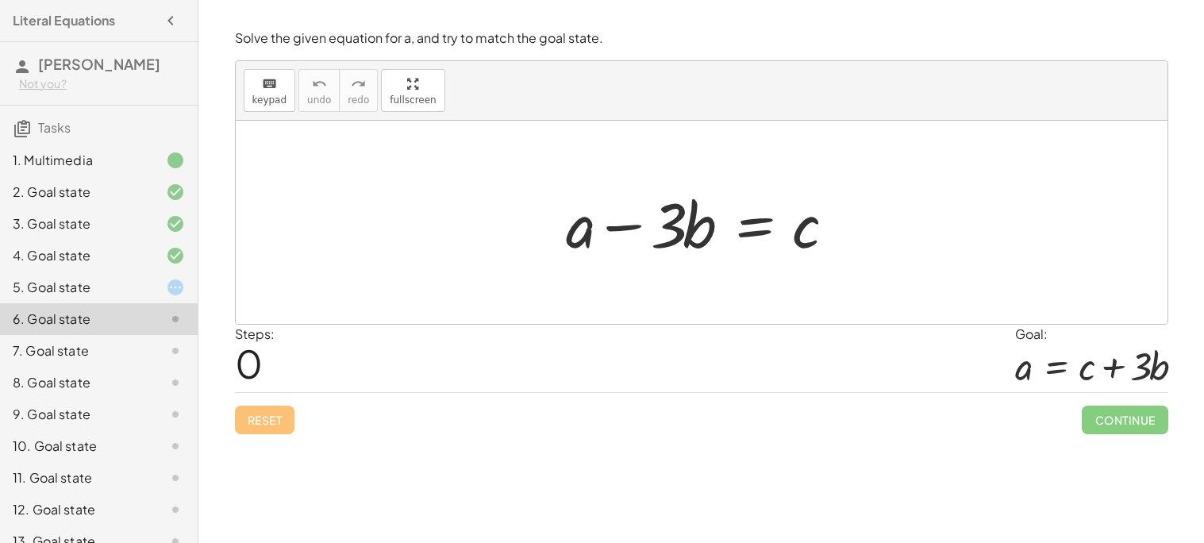
click at [732, 237] on div at bounding box center [707, 223] width 299 height 82
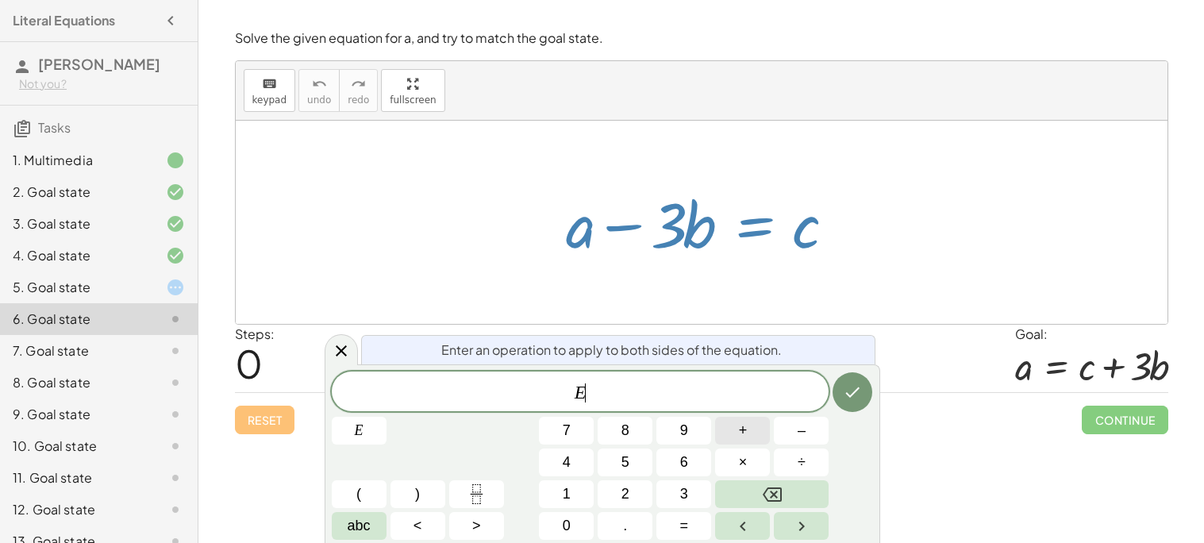
click at [757, 439] on button "+" at bounding box center [742, 431] width 55 height 28
click at [848, 392] on icon "Done" at bounding box center [852, 392] width 19 height 19
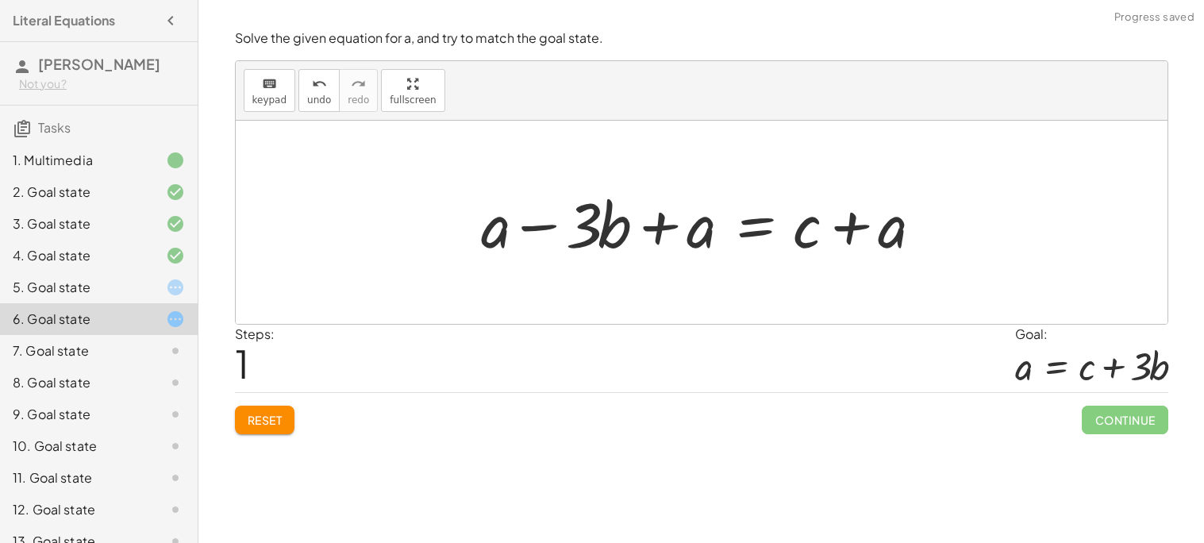
click at [853, 229] on div at bounding box center [707, 223] width 469 height 82
click at [665, 226] on div at bounding box center [707, 223] width 469 height 82
click at [544, 231] on div at bounding box center [707, 223] width 469 height 82
click at [744, 230] on div at bounding box center [707, 223] width 469 height 82
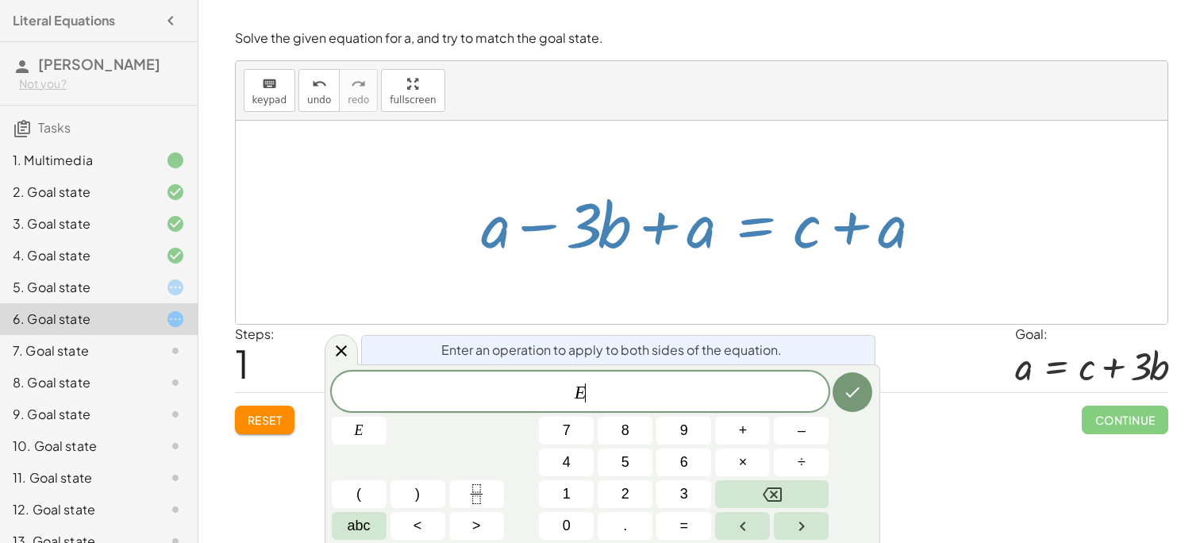
click at [744, 230] on div at bounding box center [707, 223] width 469 height 82
click at [866, 397] on button "Done" at bounding box center [853, 392] width 40 height 40
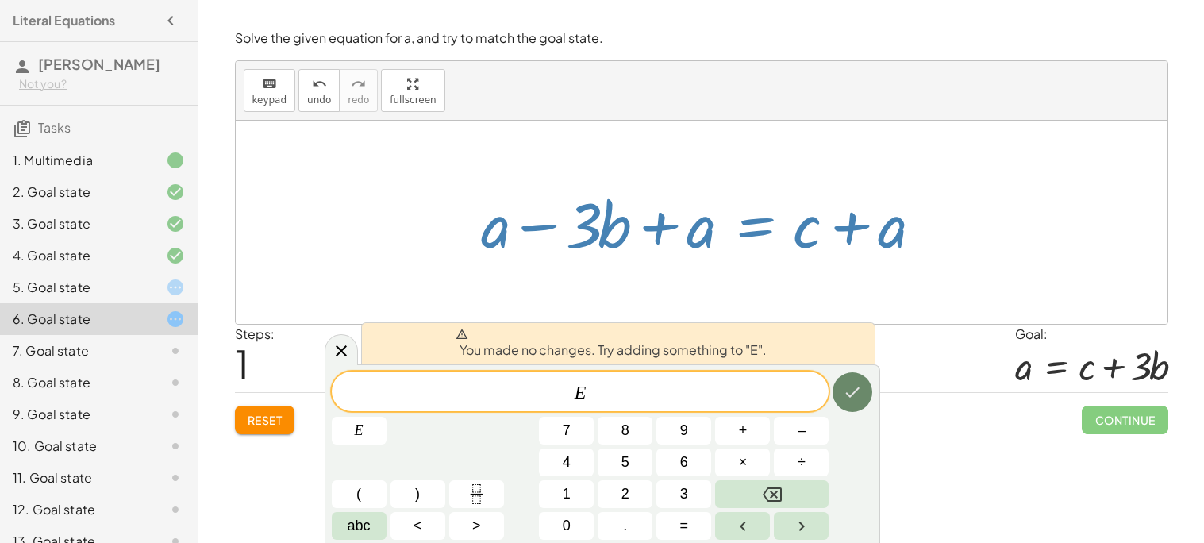
click at [845, 389] on icon "Done" at bounding box center [852, 392] width 19 height 19
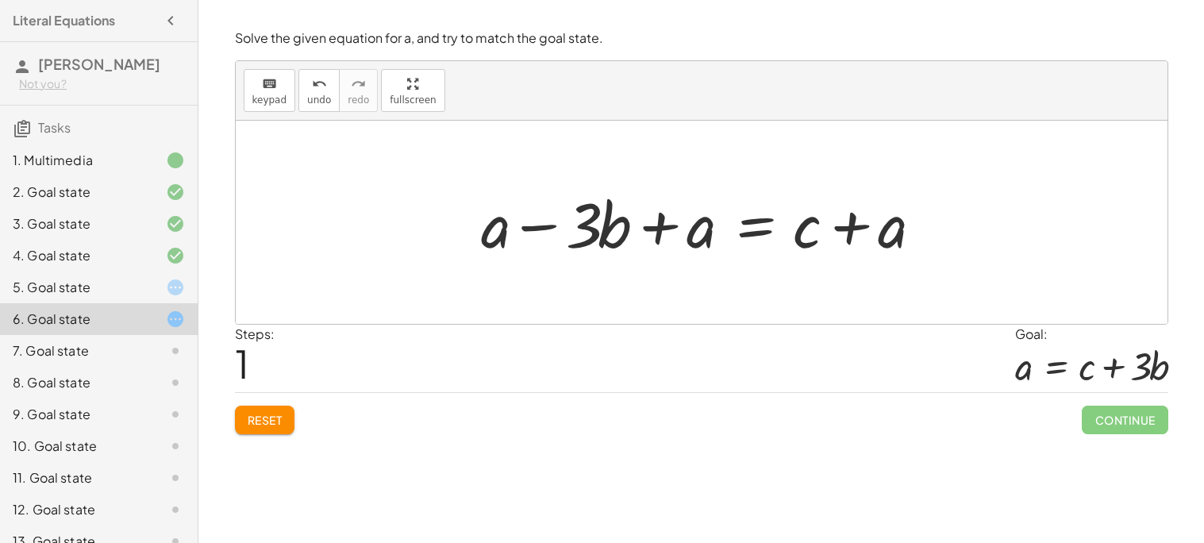
click at [272, 412] on button "Reset" at bounding box center [265, 420] width 60 height 29
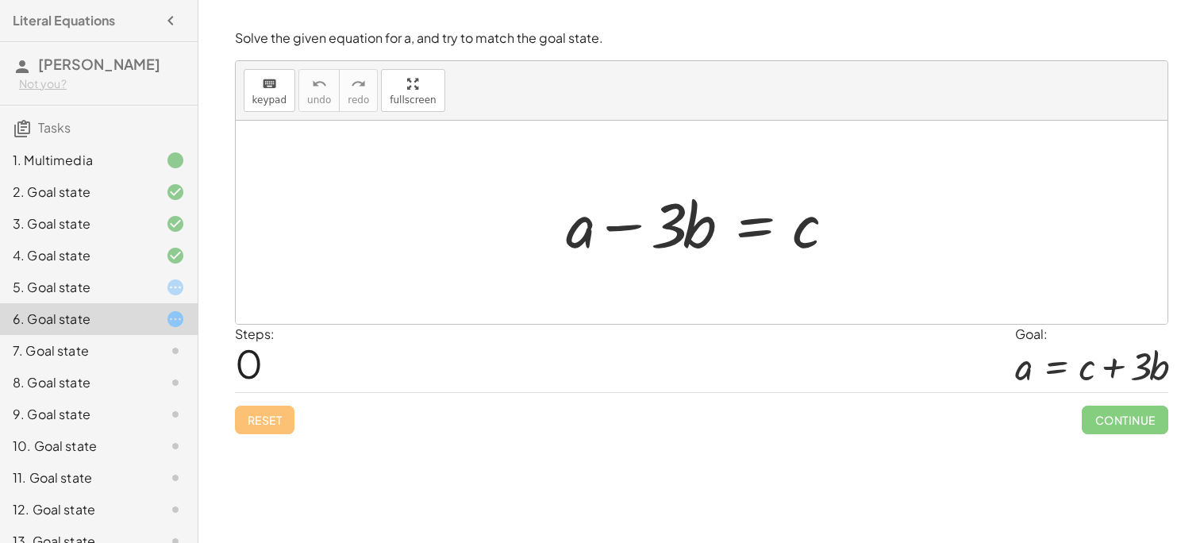
click at [823, 231] on div at bounding box center [707, 223] width 299 height 82
click at [275, 83] on div "keyboard" at bounding box center [269, 83] width 35 height 19
click at [668, 220] on div at bounding box center [667, 224] width 32 height 74
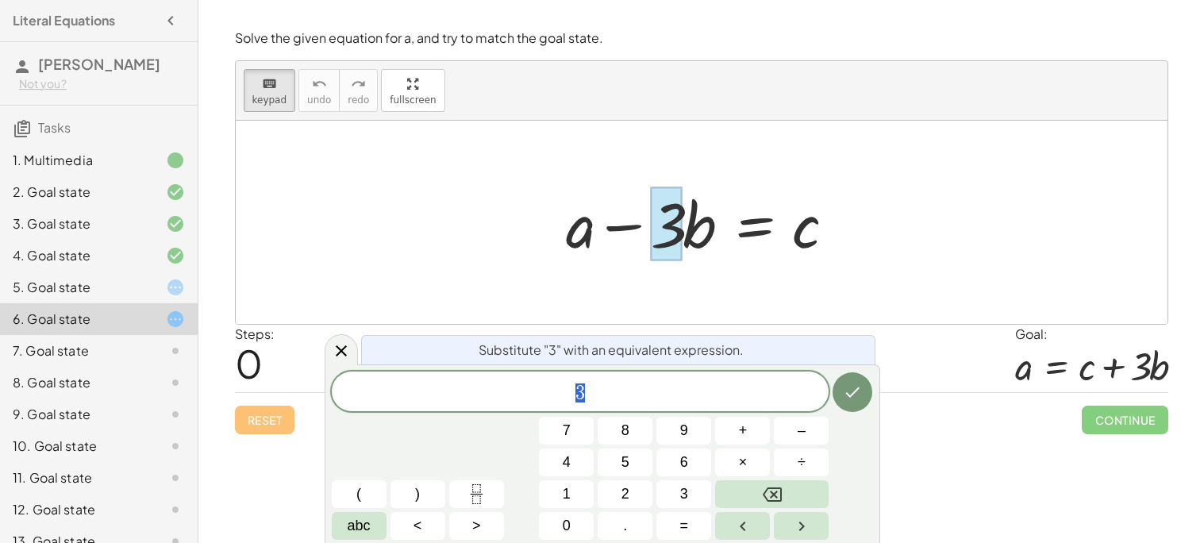
click at [708, 236] on div at bounding box center [707, 223] width 299 height 82
click at [861, 387] on icon "Done" at bounding box center [852, 392] width 19 height 19
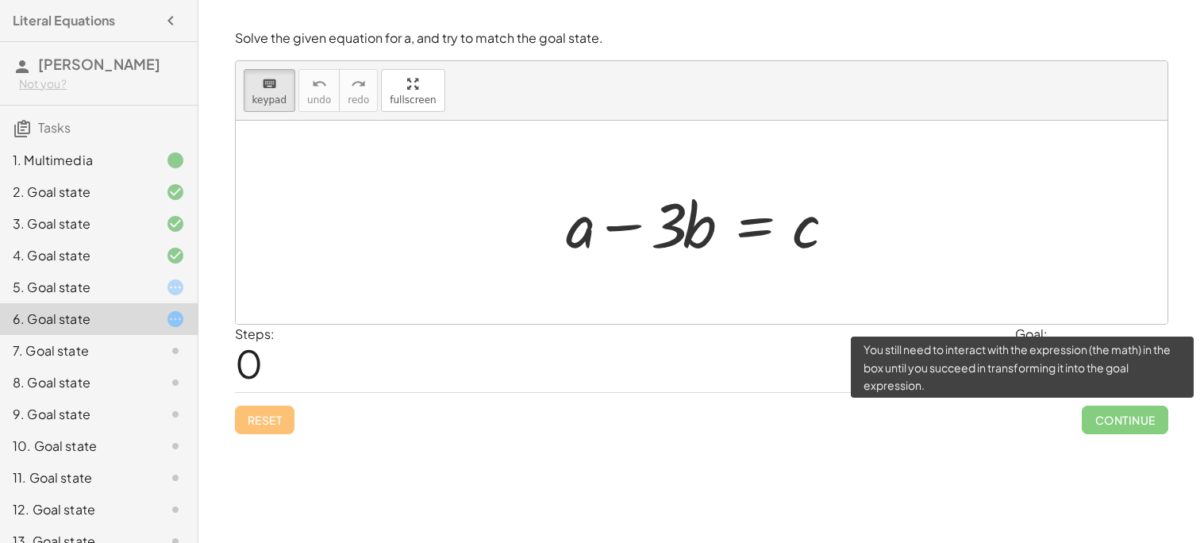
click at [1155, 418] on span "Continue" at bounding box center [1125, 420] width 86 height 29
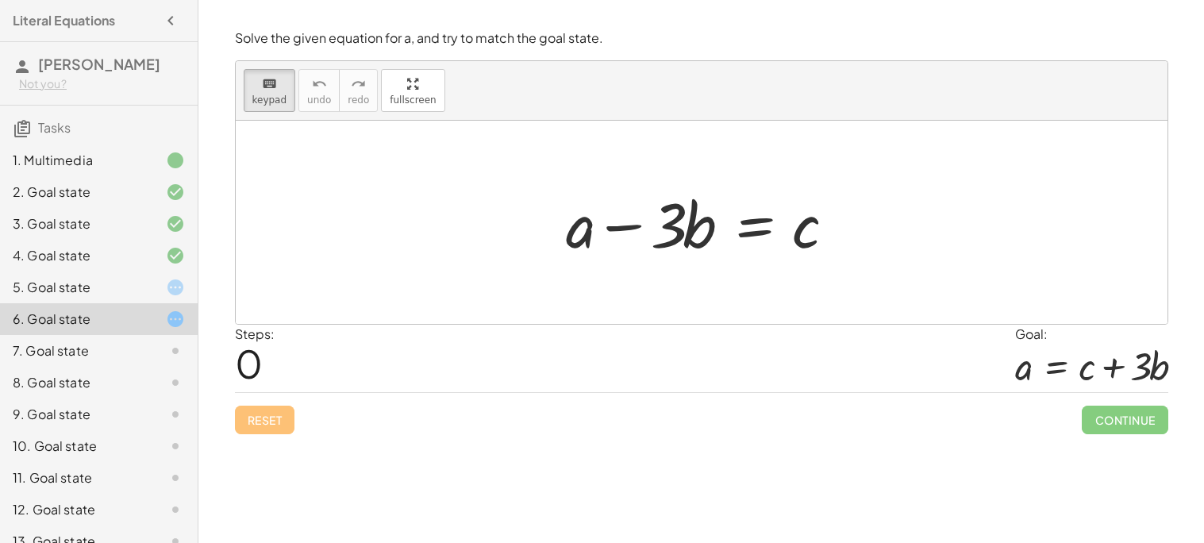
drag, startPoint x: 578, startPoint y: 238, endPoint x: 798, endPoint y: 247, distance: 220.1
click at [798, 226] on div at bounding box center [707, 223] width 299 height 82
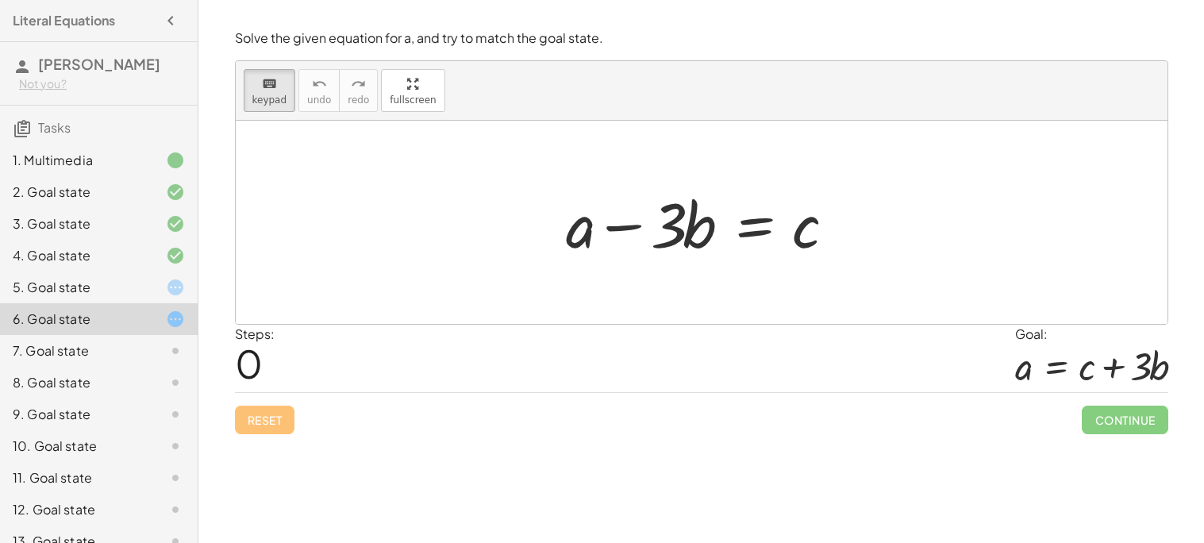
click at [798, 226] on div at bounding box center [707, 223] width 299 height 82
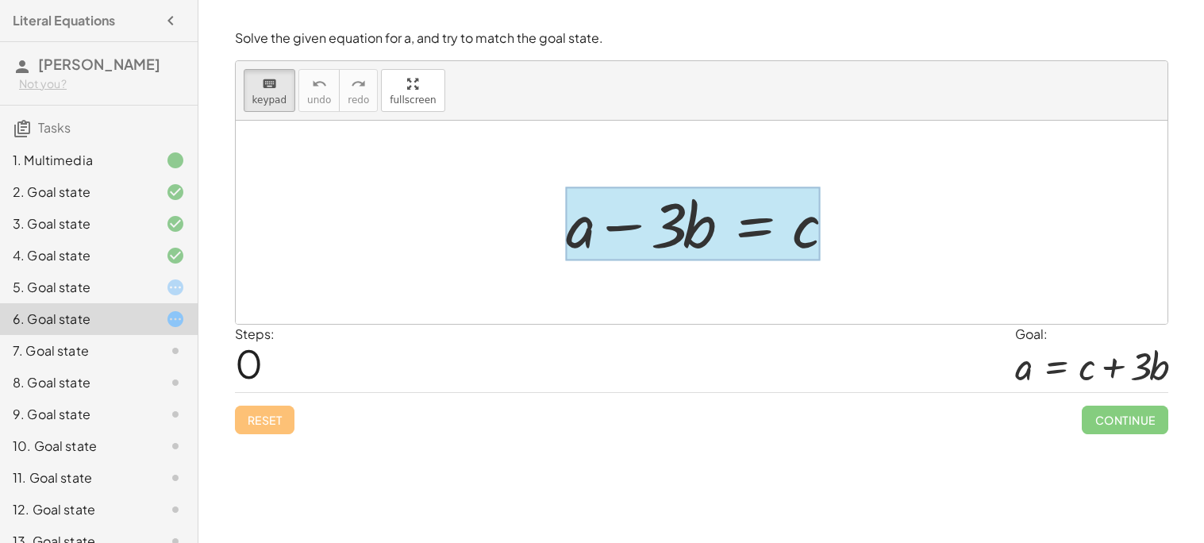
click at [749, 225] on div at bounding box center [693, 224] width 255 height 74
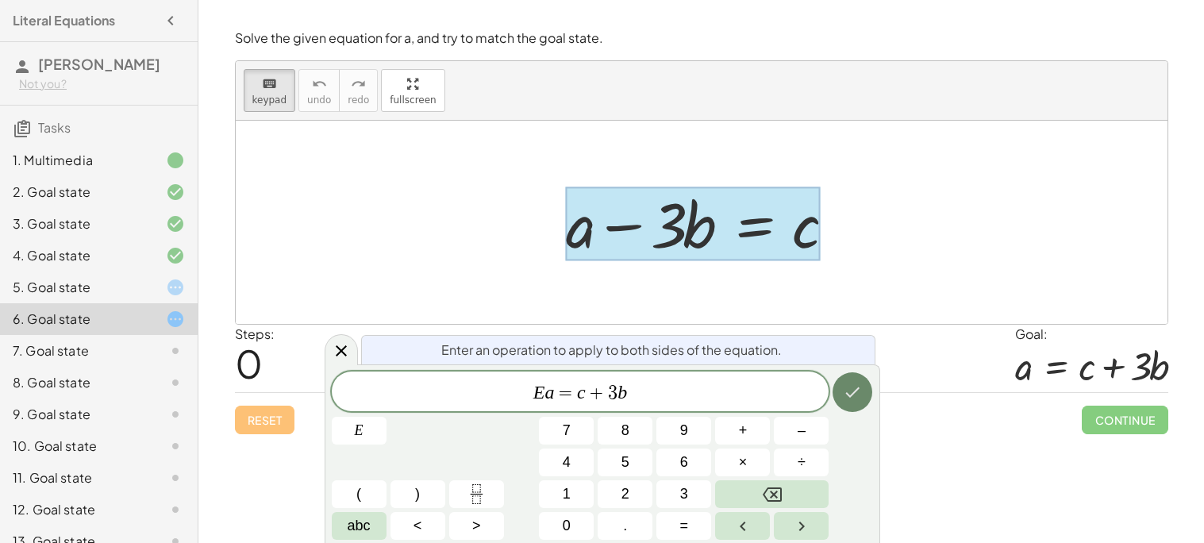
click at [844, 389] on icon "Done" at bounding box center [852, 392] width 19 height 19
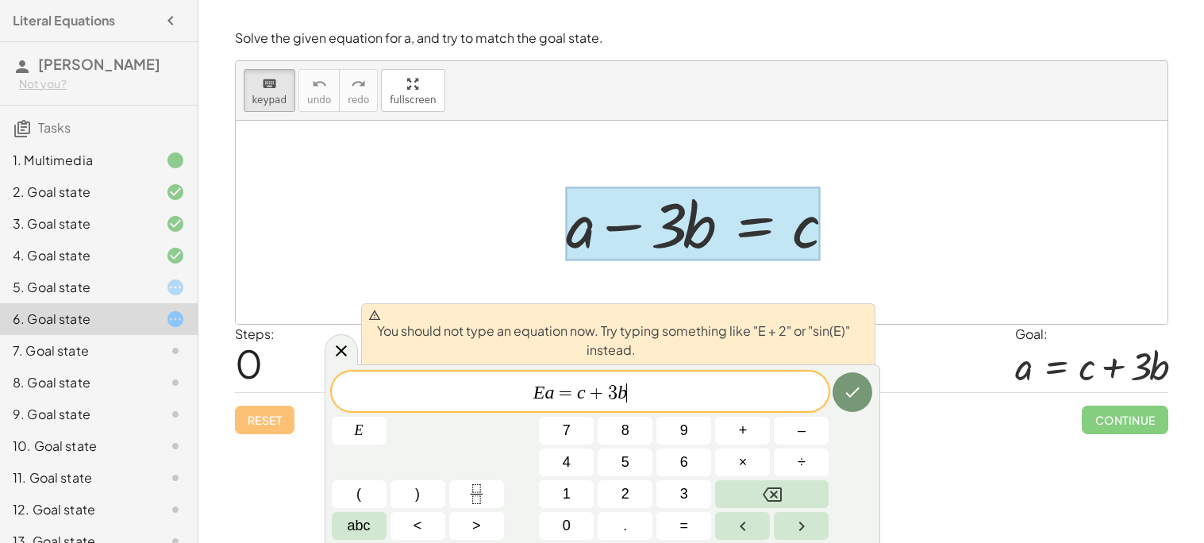
click at [690, 342] on span "You should not type an equation now. Try typing something like "E + 2" or "sin(…" at bounding box center [611, 334] width 487 height 51
click at [653, 405] on div "E a = c + 3 b" at bounding box center [581, 392] width 498 height 40
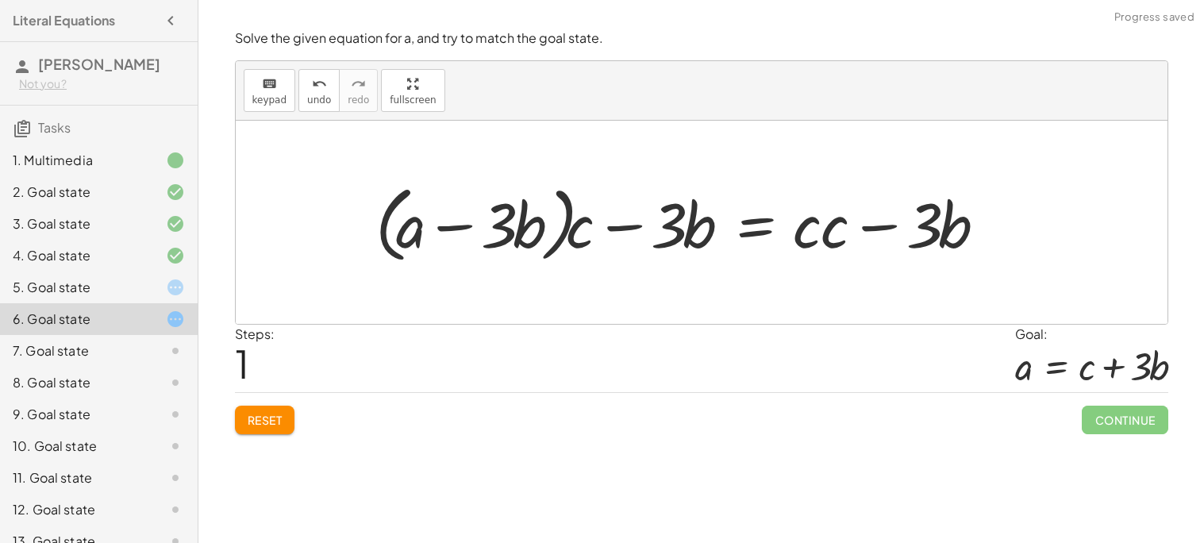
click at [289, 413] on button "Reset" at bounding box center [265, 420] width 60 height 29
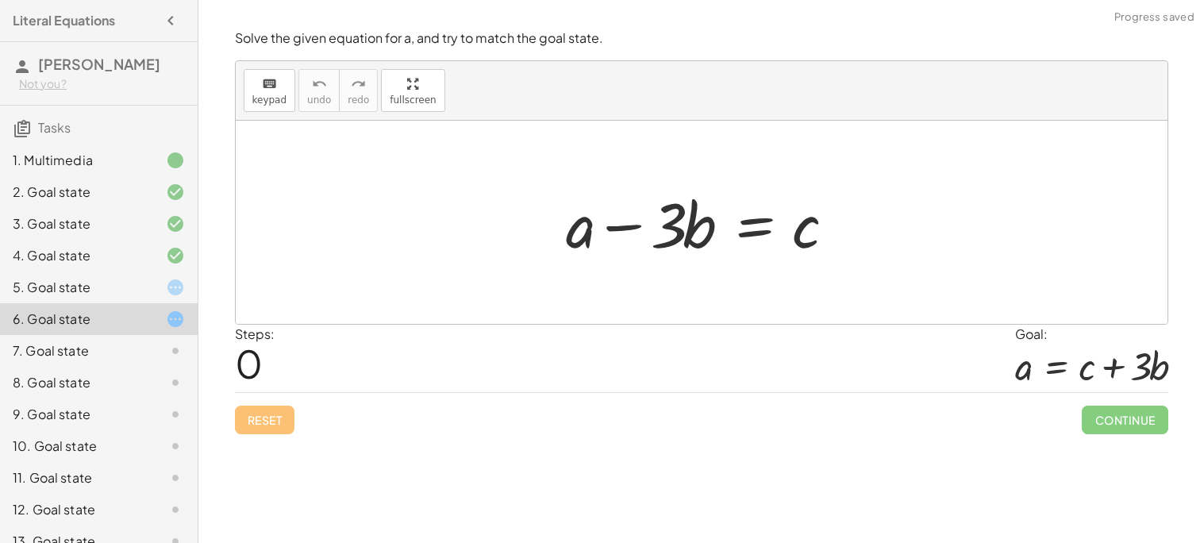
click at [289, 412] on div "Reset Continue" at bounding box center [702, 413] width 934 height 42
click at [647, 229] on div at bounding box center [707, 223] width 299 height 82
click at [679, 225] on div at bounding box center [707, 223] width 299 height 82
click at [624, 226] on div at bounding box center [707, 223] width 299 height 82
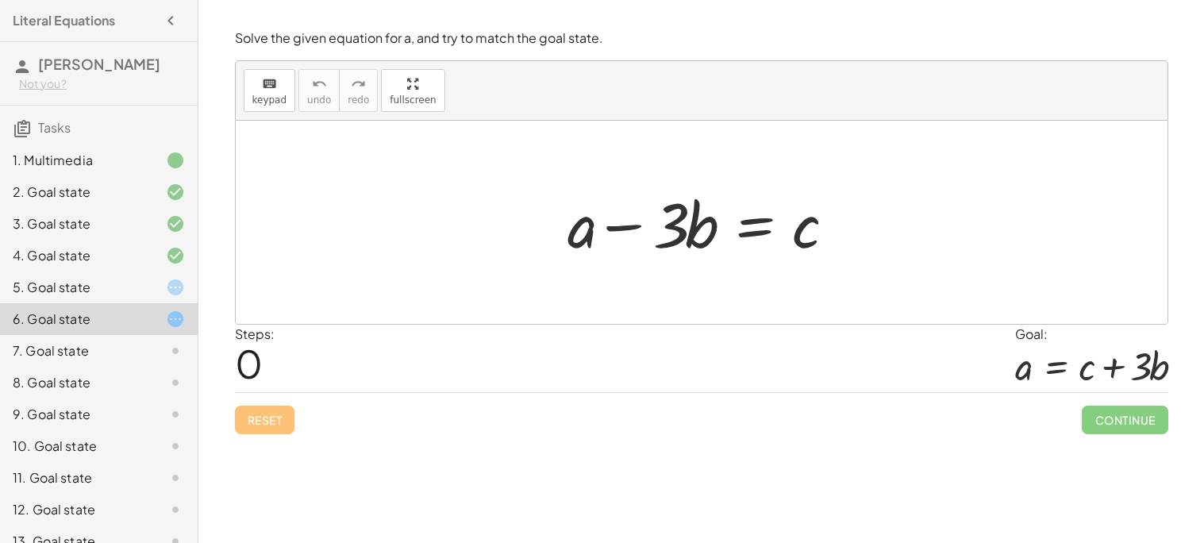
click at [624, 226] on div at bounding box center [707, 223] width 299 height 82
click at [664, 224] on div at bounding box center [707, 223] width 299 height 82
click at [751, 225] on div at bounding box center [707, 223] width 299 height 82
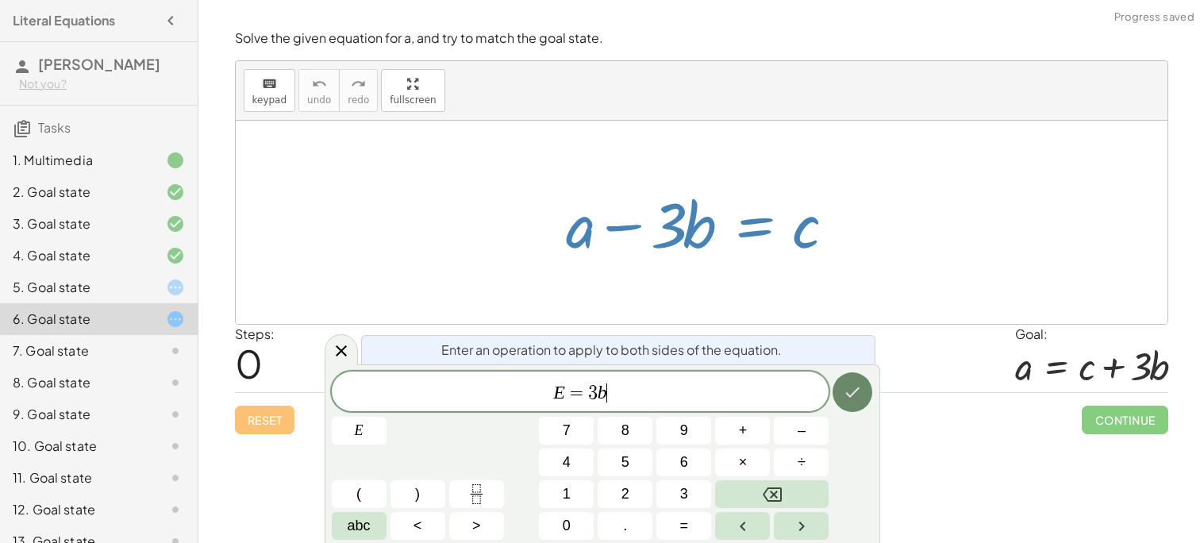
click at [845, 375] on button "Done" at bounding box center [853, 392] width 40 height 40
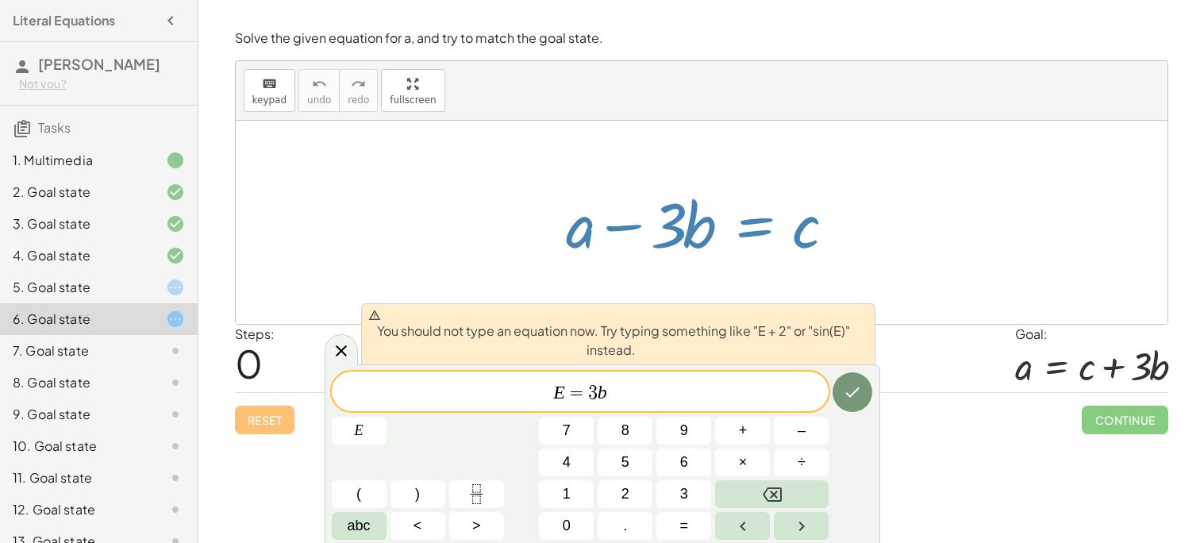
click at [585, 396] on span "=" at bounding box center [576, 392] width 23 height 19
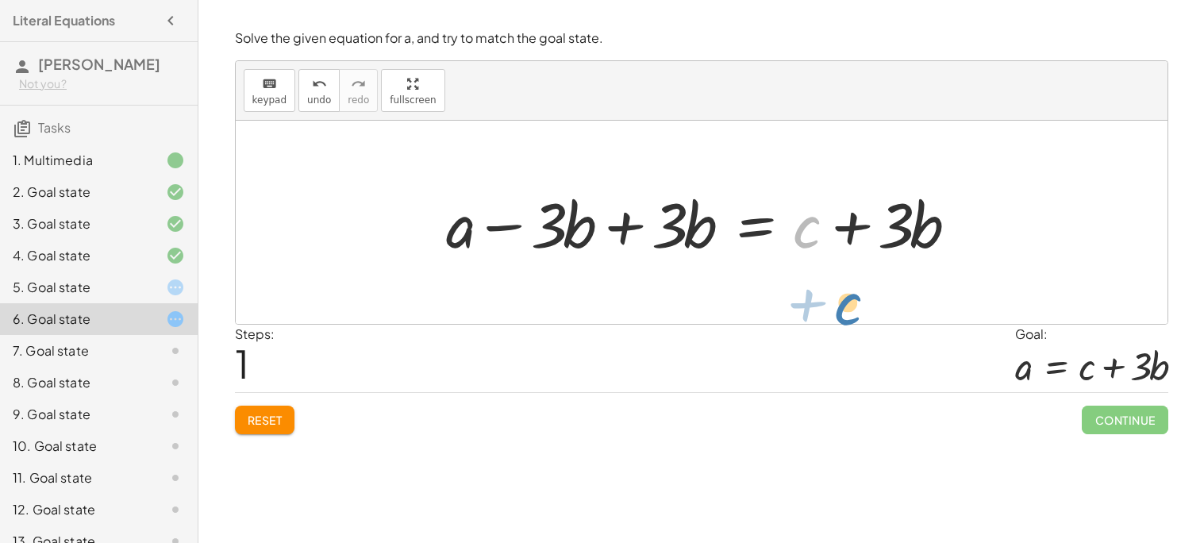
drag, startPoint x: 815, startPoint y: 235, endPoint x: 854, endPoint y: 311, distance: 85.9
drag, startPoint x: 459, startPoint y: 233, endPoint x: 837, endPoint y: 237, distance: 377.9
click at [837, 237] on div at bounding box center [708, 223] width 540 height 82
drag, startPoint x: 566, startPoint y: 238, endPoint x: 440, endPoint y: 232, distance: 126.4
click at [440, 232] on div at bounding box center [708, 223] width 540 height 82
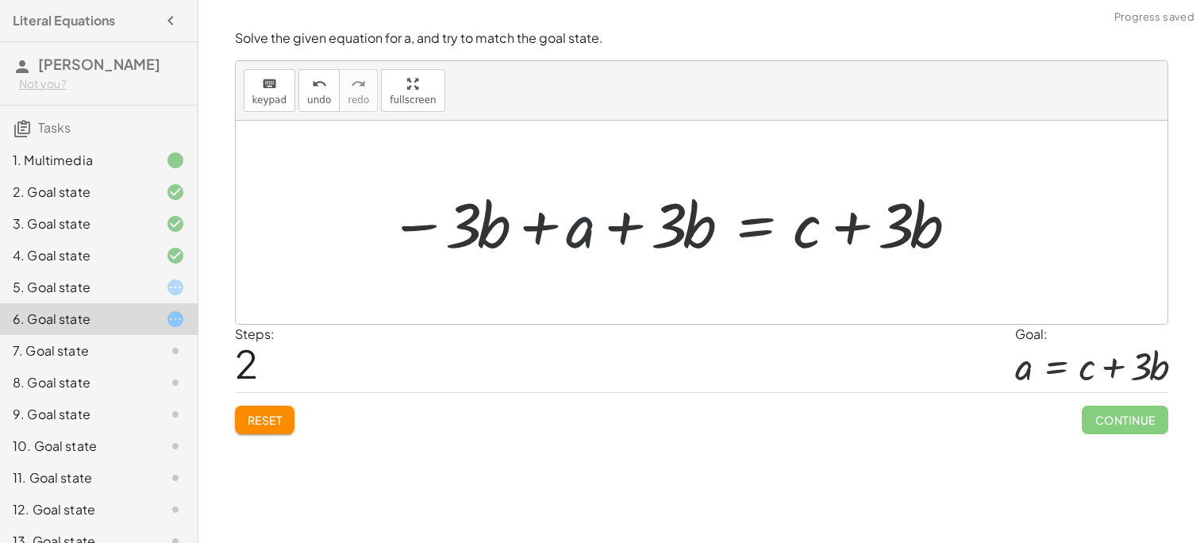
click at [593, 229] on div at bounding box center [674, 223] width 586 height 82
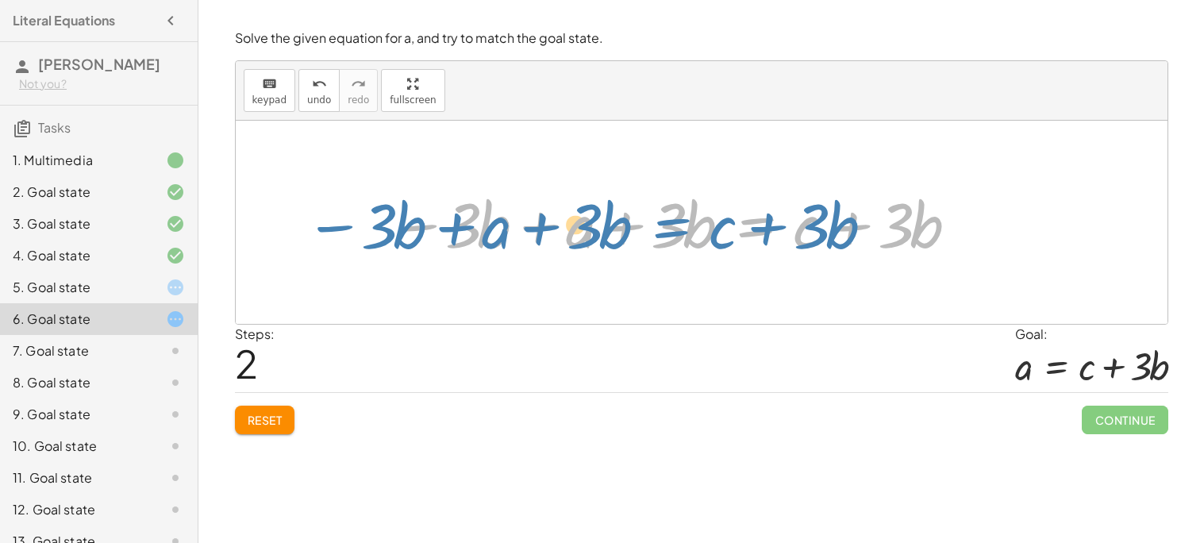
drag, startPoint x: 761, startPoint y: 221, endPoint x: 680, endPoint y: 222, distance: 81.8
click at [680, 222] on div at bounding box center [674, 223] width 586 height 82
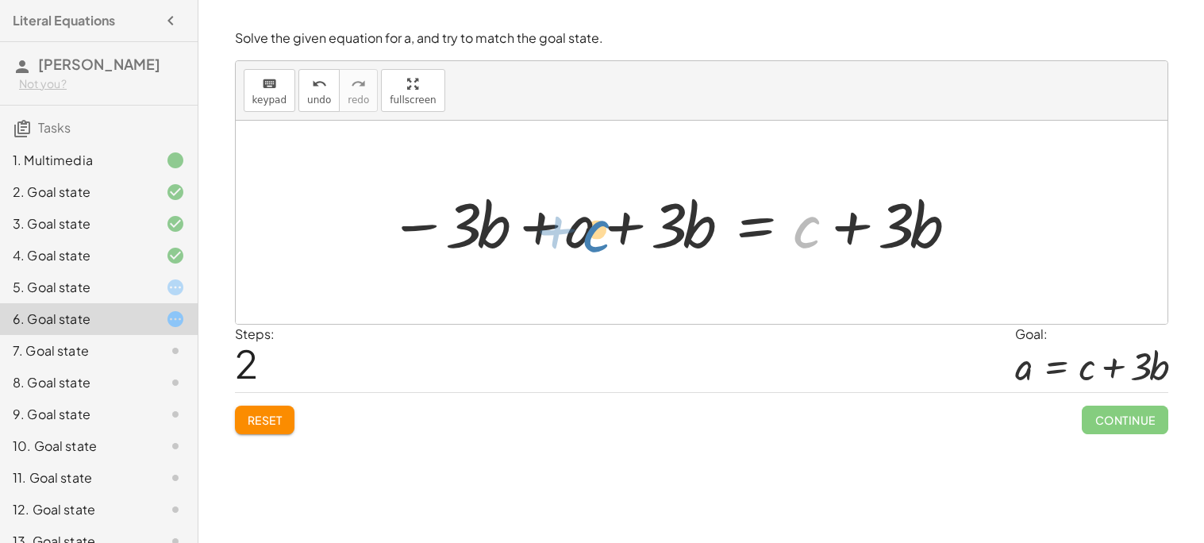
drag, startPoint x: 798, startPoint y: 237, endPoint x: 585, endPoint y: 240, distance: 212.8
click at [585, 240] on div at bounding box center [674, 223] width 586 height 82
drag, startPoint x: 703, startPoint y: 237, endPoint x: 781, endPoint y: 245, distance: 78.2
click at [781, 245] on div at bounding box center [674, 223] width 586 height 82
click at [457, 234] on div at bounding box center [674, 223] width 586 height 82
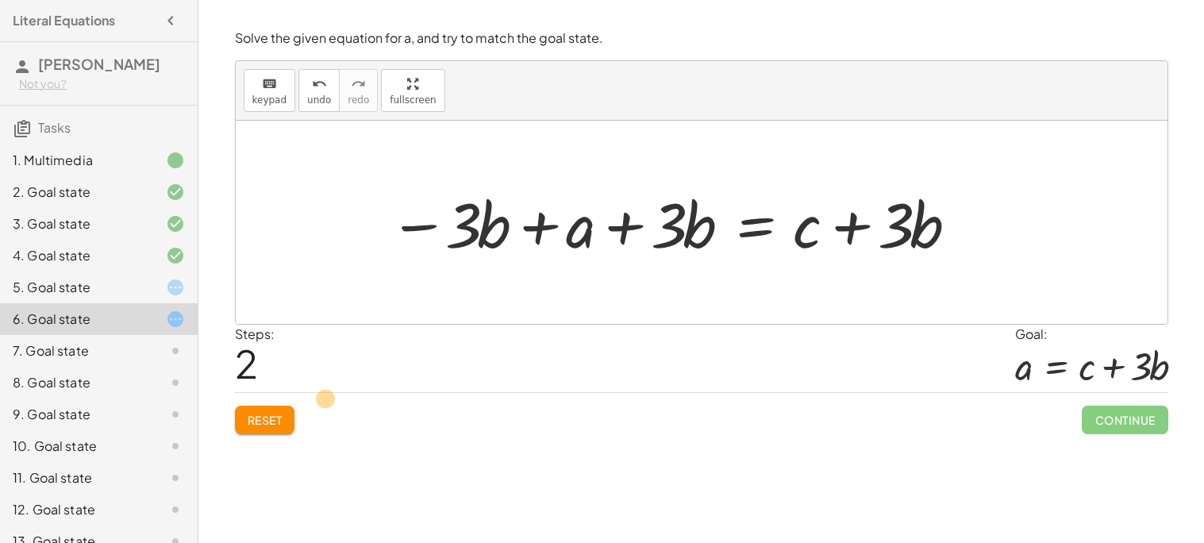
drag, startPoint x: 503, startPoint y: 222, endPoint x: 337, endPoint y: 395, distance: 239.7
click at [0, 0] on div "Solve the given equation for a, and try to match the goal state. keyboard keypa…" at bounding box center [0, 0] width 0 height 0
click at [287, 410] on button "Reset" at bounding box center [265, 420] width 60 height 29
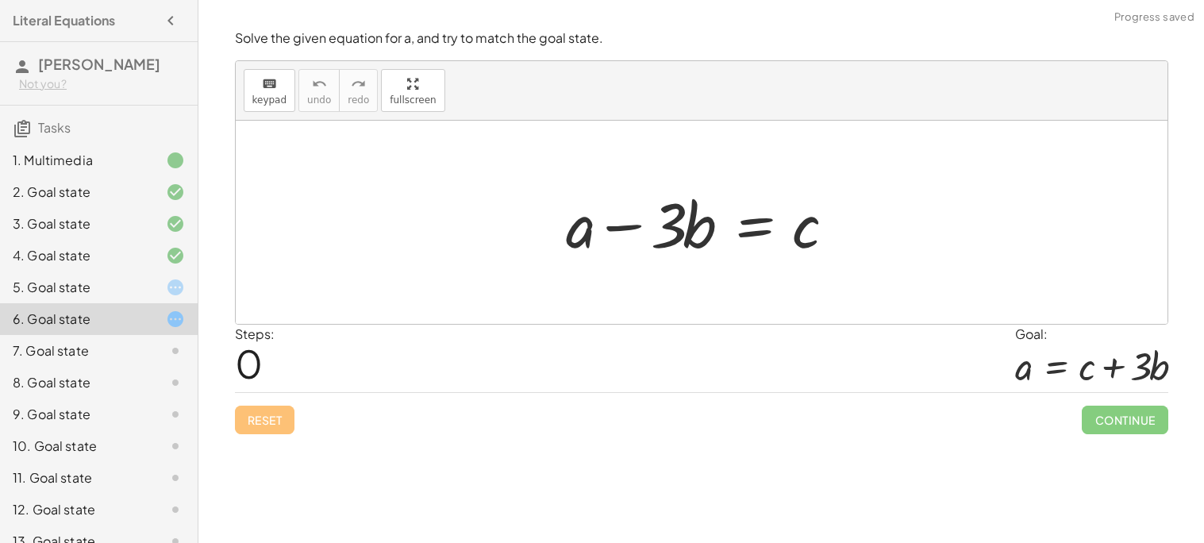
click at [687, 241] on div at bounding box center [707, 223] width 299 height 82
click at [743, 231] on div at bounding box center [707, 223] width 299 height 82
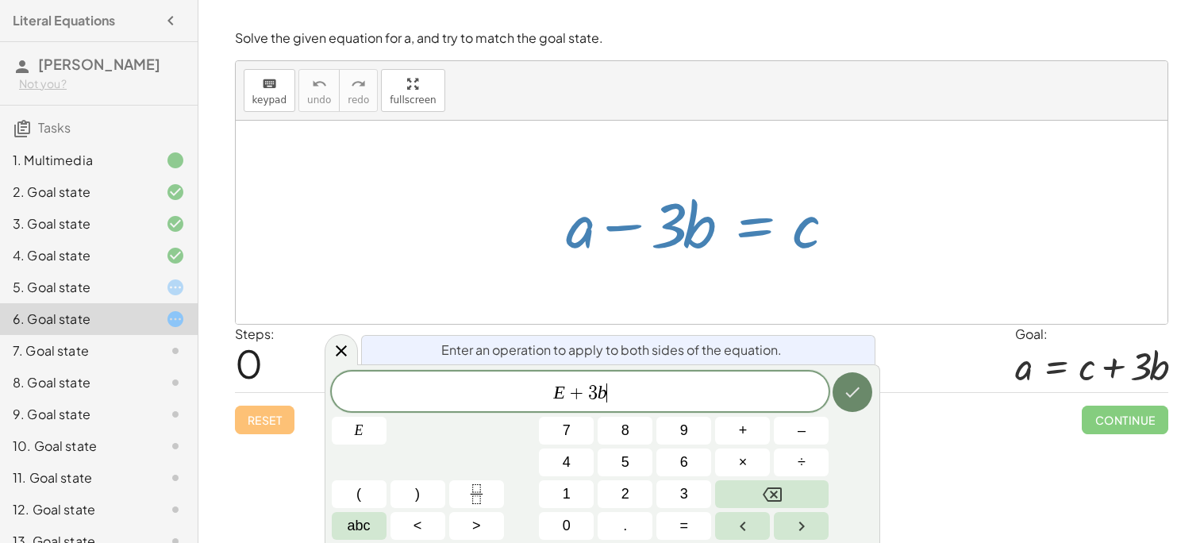
click at [857, 402] on button "Done" at bounding box center [853, 392] width 40 height 40
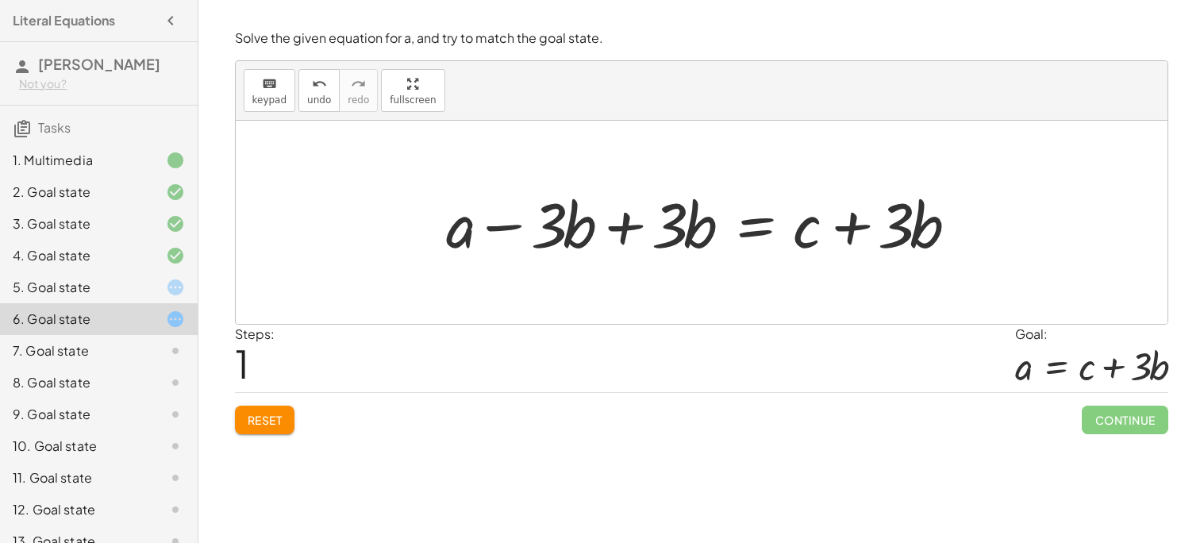
click at [758, 229] on div at bounding box center [708, 223] width 540 height 82
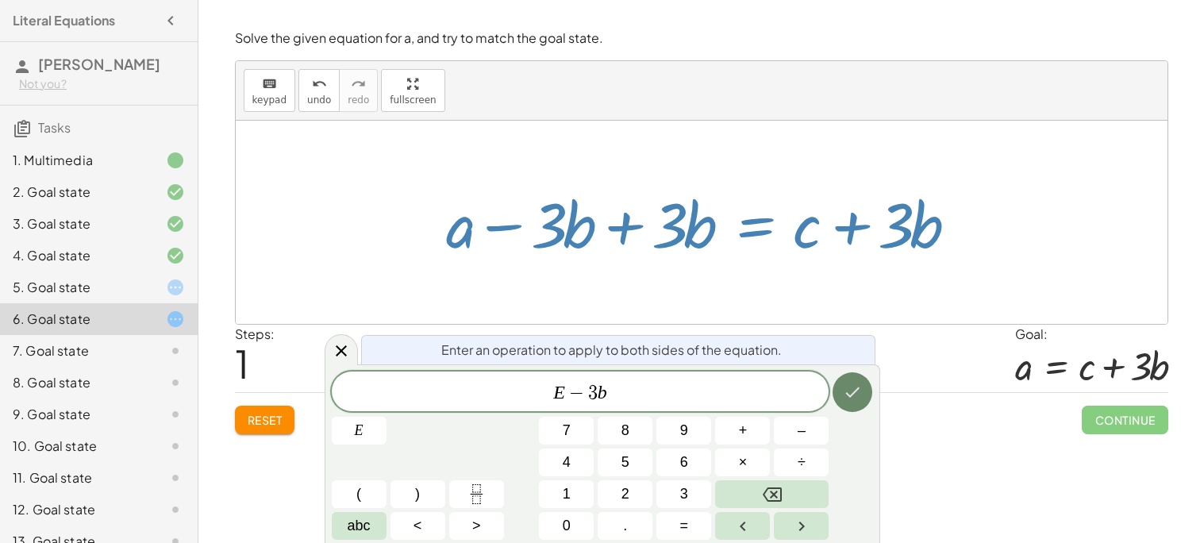
click at [851, 383] on icon "Done" at bounding box center [852, 392] width 19 height 19
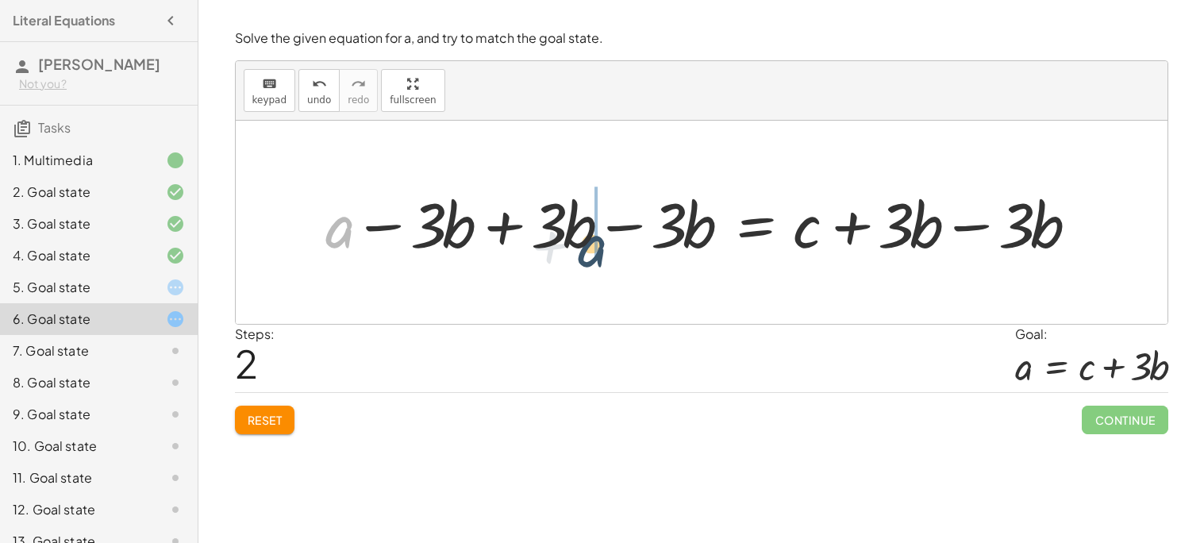
drag, startPoint x: 336, startPoint y: 237, endPoint x: 615, endPoint y: 255, distance: 280.0
click at [615, 255] on div at bounding box center [708, 223] width 780 height 82
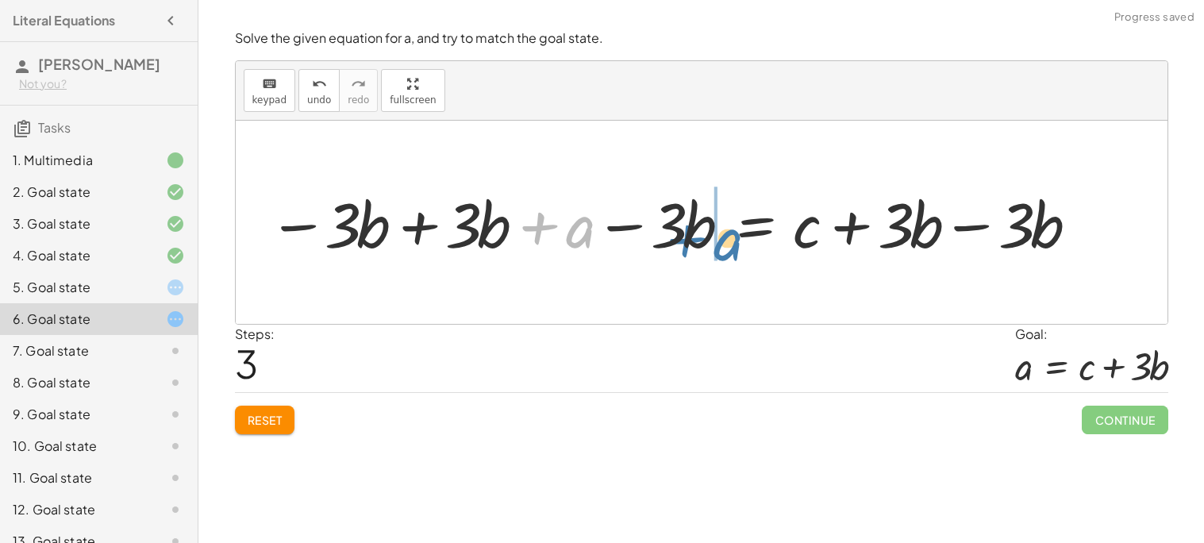
drag, startPoint x: 557, startPoint y: 228, endPoint x: 705, endPoint y: 240, distance: 148.9
click at [705, 240] on div at bounding box center [673, 223] width 827 height 82
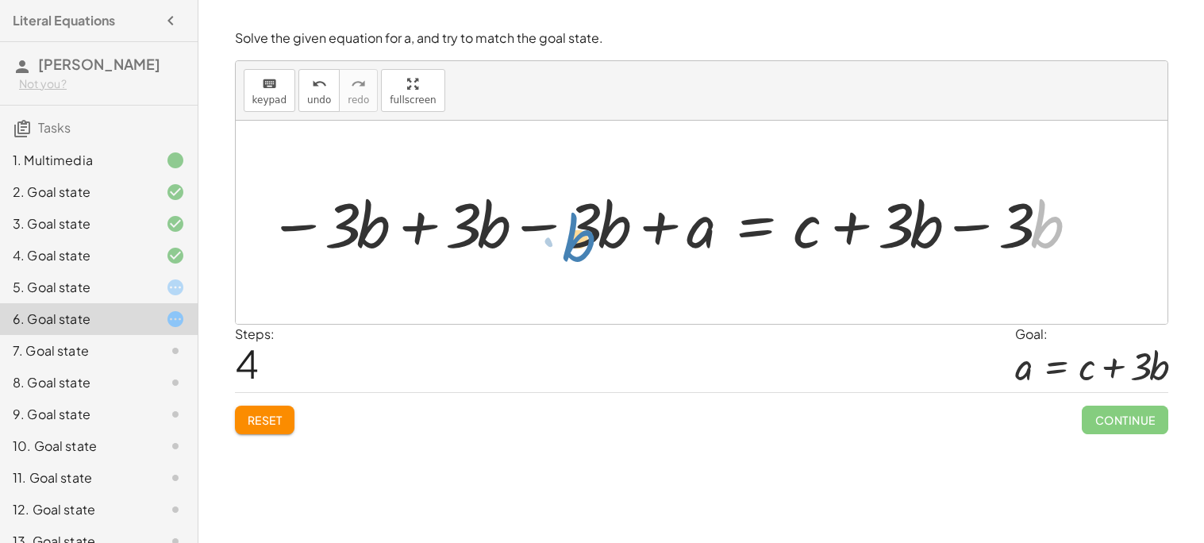
drag, startPoint x: 1048, startPoint y: 234, endPoint x: 583, endPoint y: 241, distance: 465.3
click at [583, 241] on div at bounding box center [673, 223] width 827 height 82
drag, startPoint x: 1022, startPoint y: 210, endPoint x: 612, endPoint y: 209, distance: 409.7
click at [612, 209] on div at bounding box center [673, 223] width 827 height 82
click at [649, 226] on div at bounding box center [673, 223] width 827 height 82
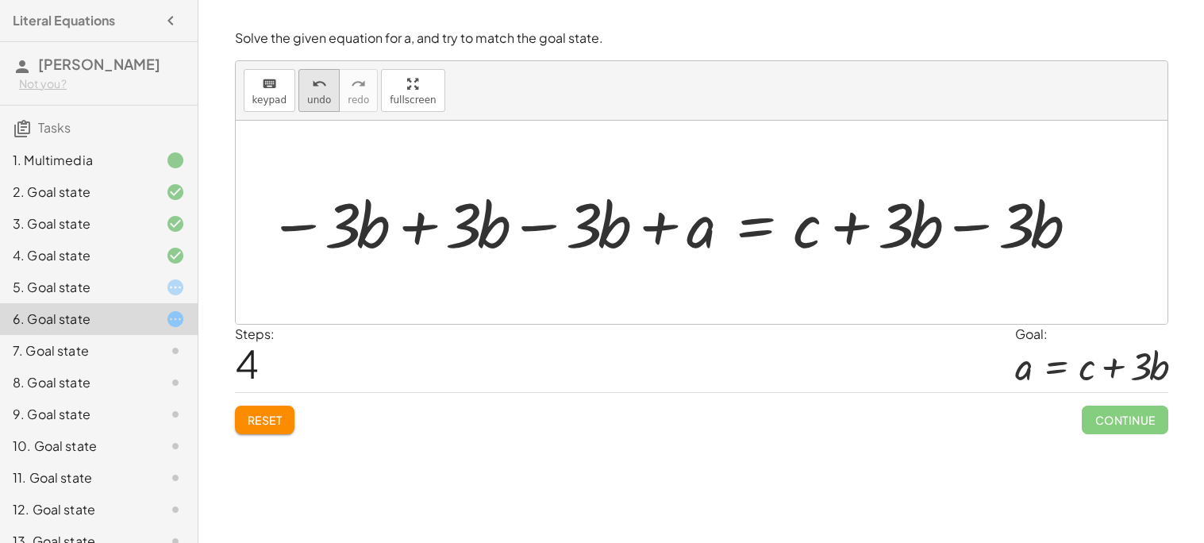
click at [318, 98] on span "undo" at bounding box center [319, 99] width 24 height 11
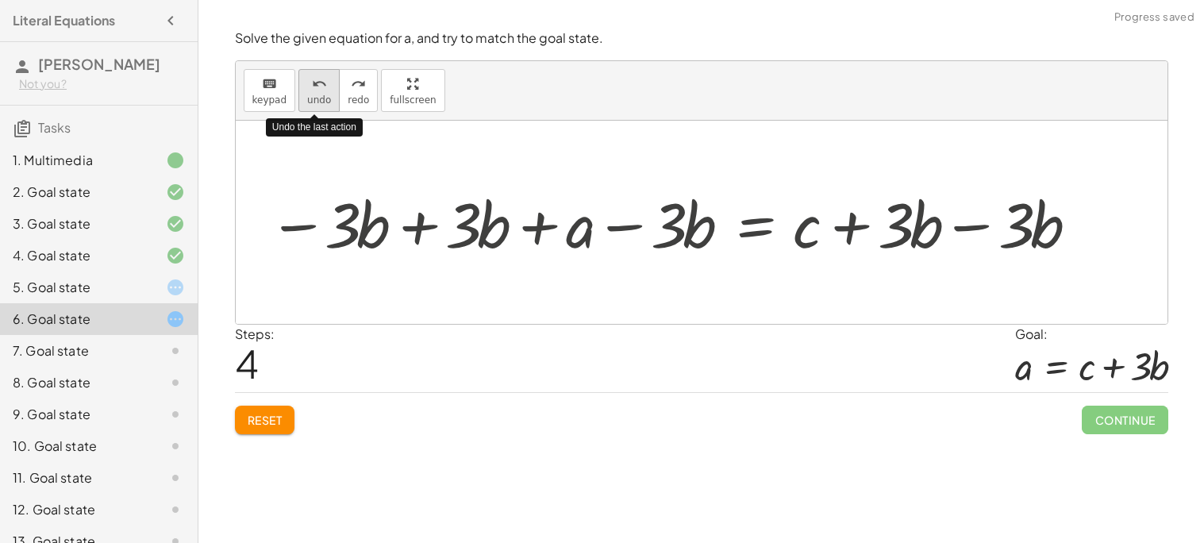
click at [318, 98] on span "undo" at bounding box center [319, 99] width 24 height 11
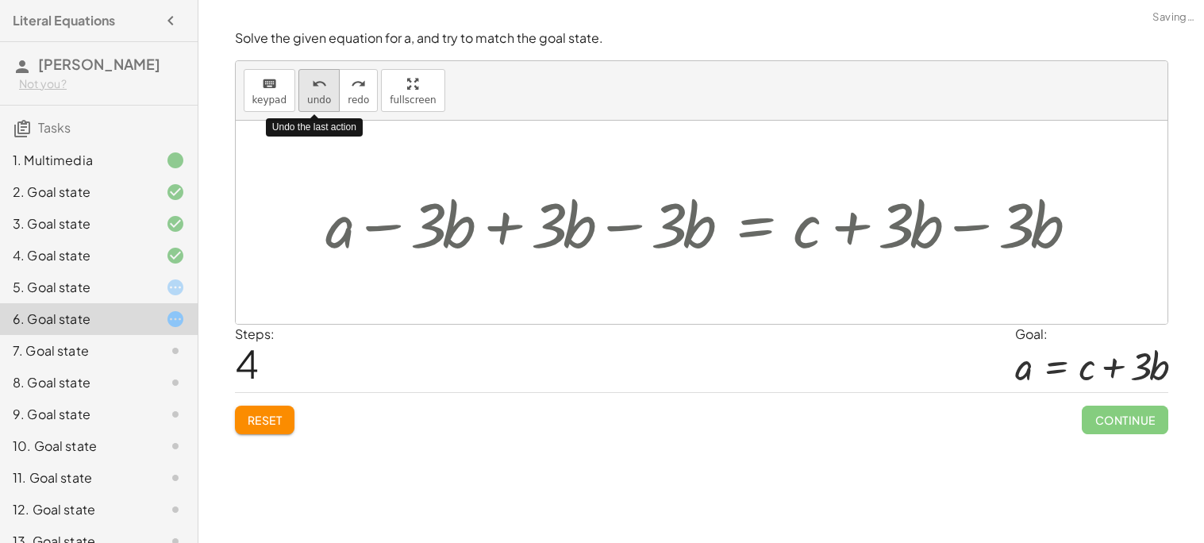
click at [318, 98] on span "undo" at bounding box center [319, 99] width 24 height 11
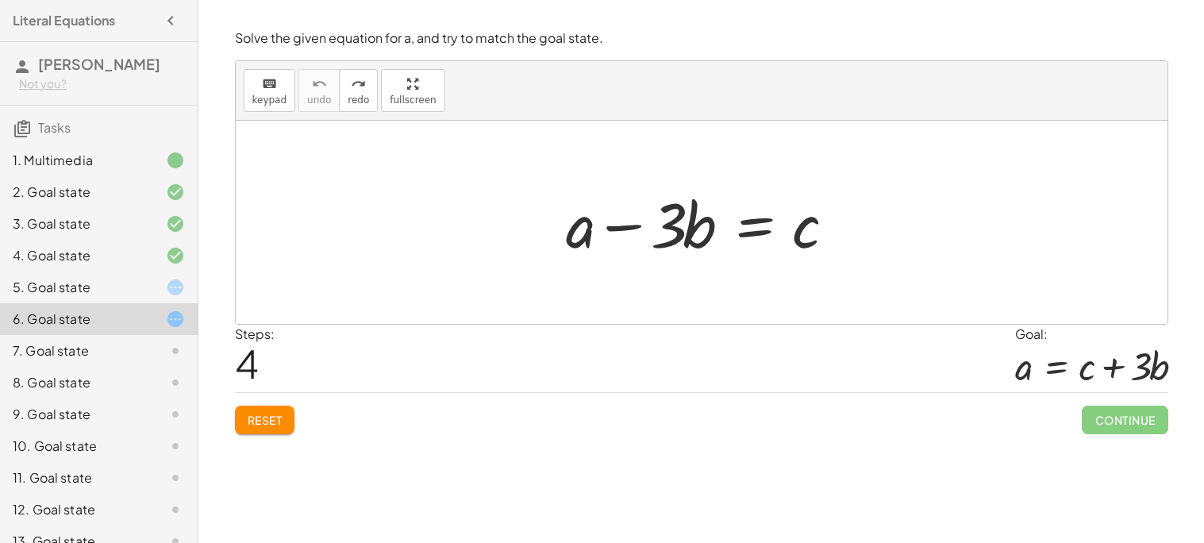
click at [175, 352] on icon at bounding box center [175, 350] width 19 height 19
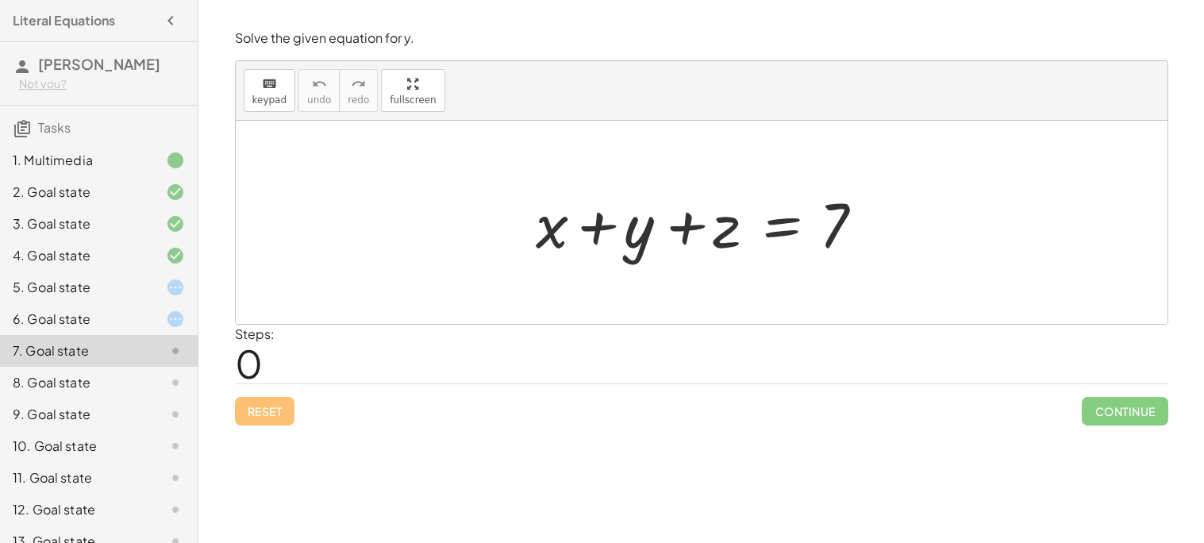
scroll to position [84, 0]
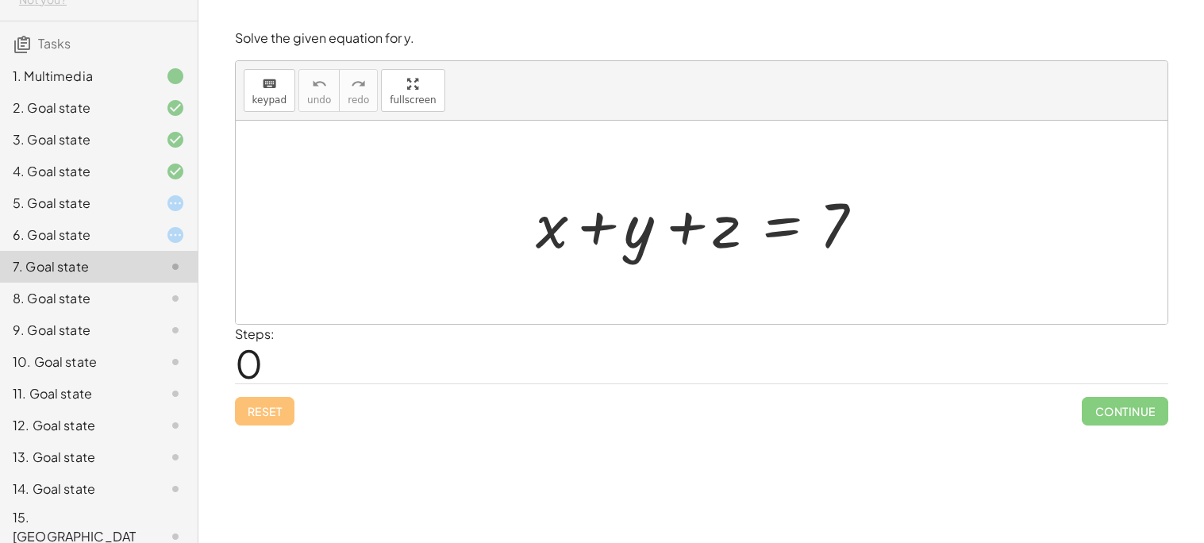
click at [785, 231] on div at bounding box center [708, 223] width 360 height 82
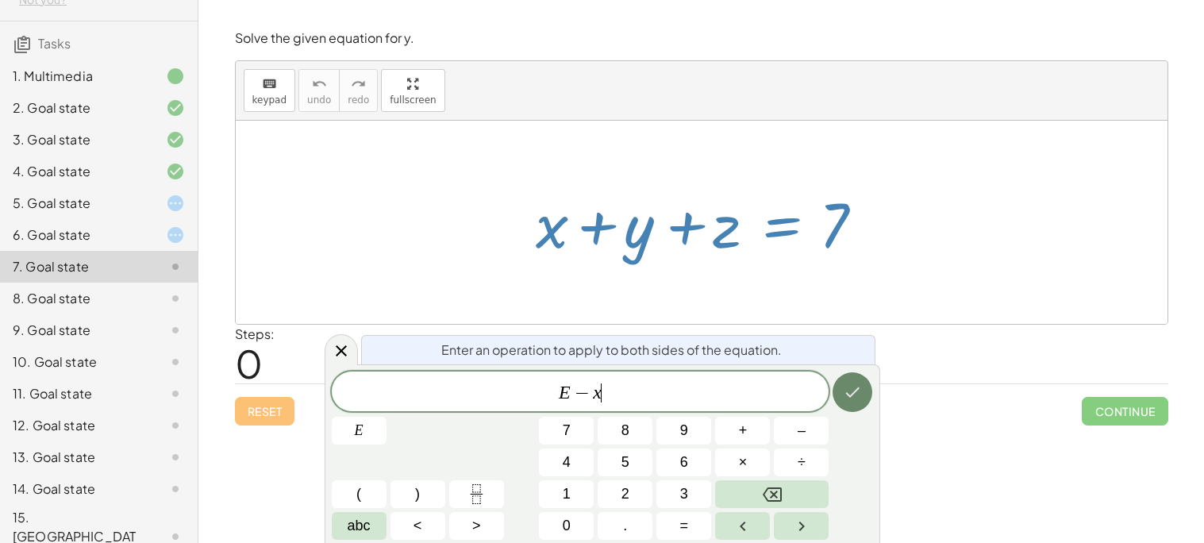
click at [868, 393] on button "Done" at bounding box center [853, 392] width 40 height 40
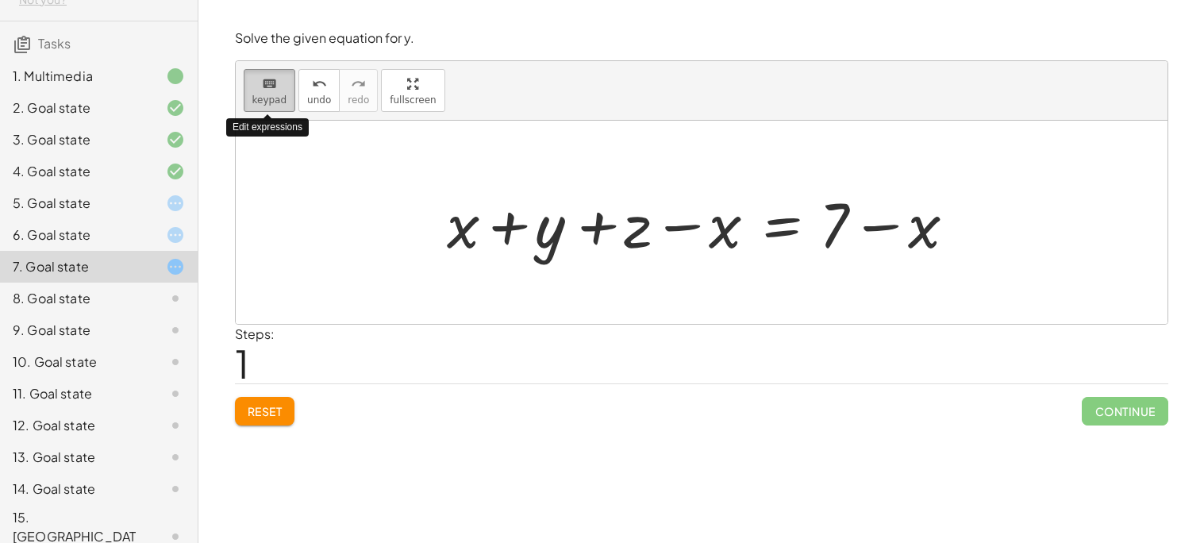
click at [253, 74] on div "keyboard" at bounding box center [269, 83] width 35 height 19
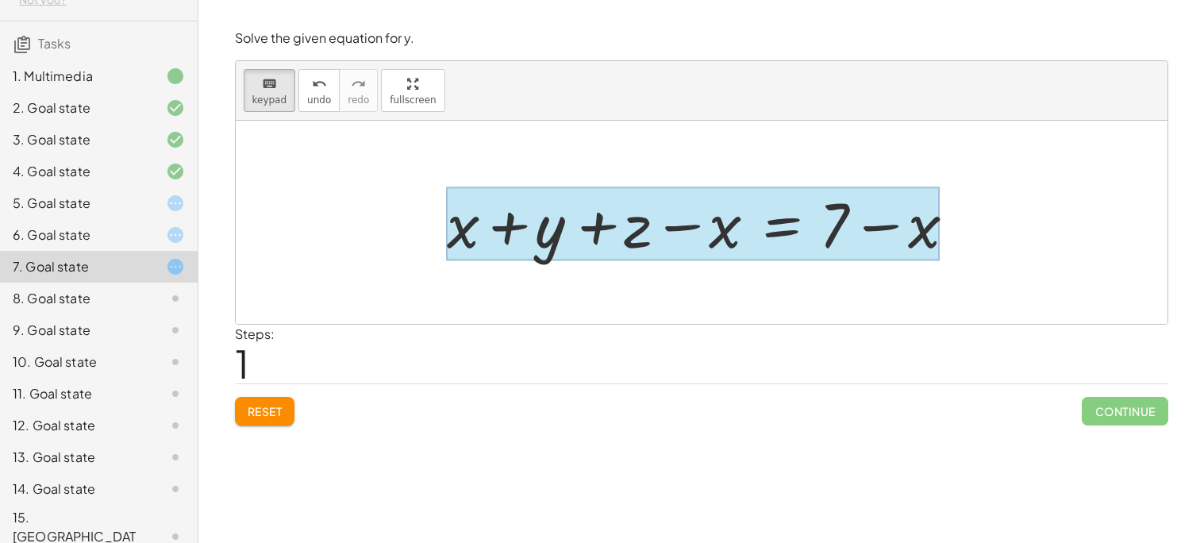
click at [759, 214] on div at bounding box center [693, 224] width 493 height 74
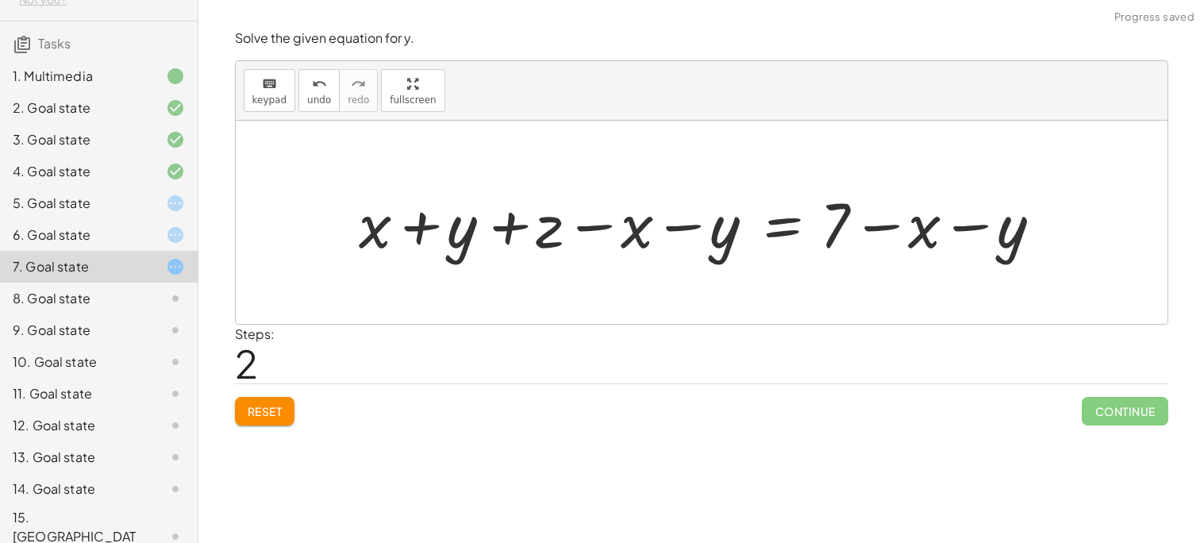
click at [743, 211] on div at bounding box center [708, 223] width 715 height 82
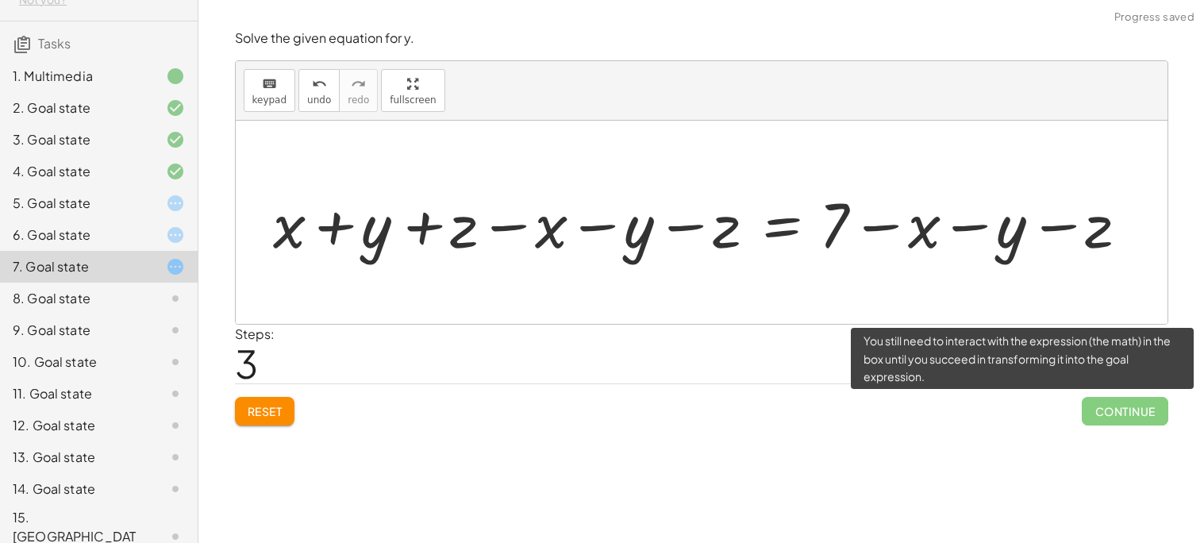
click at [1143, 410] on span "Continue" at bounding box center [1125, 411] width 86 height 29
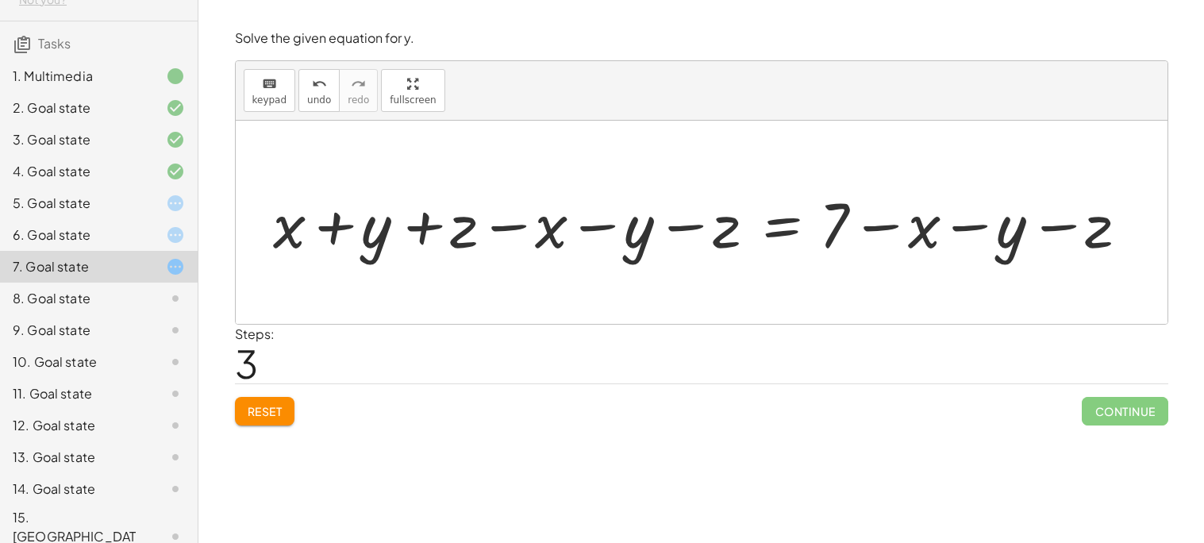
click at [0, 0] on div "Solve the given equation for y. keyboard keypad undo undo redo redo fullscreen …" at bounding box center [0, 0] width 0 height 0
click at [276, 415] on span "Reset" at bounding box center [265, 411] width 35 height 14
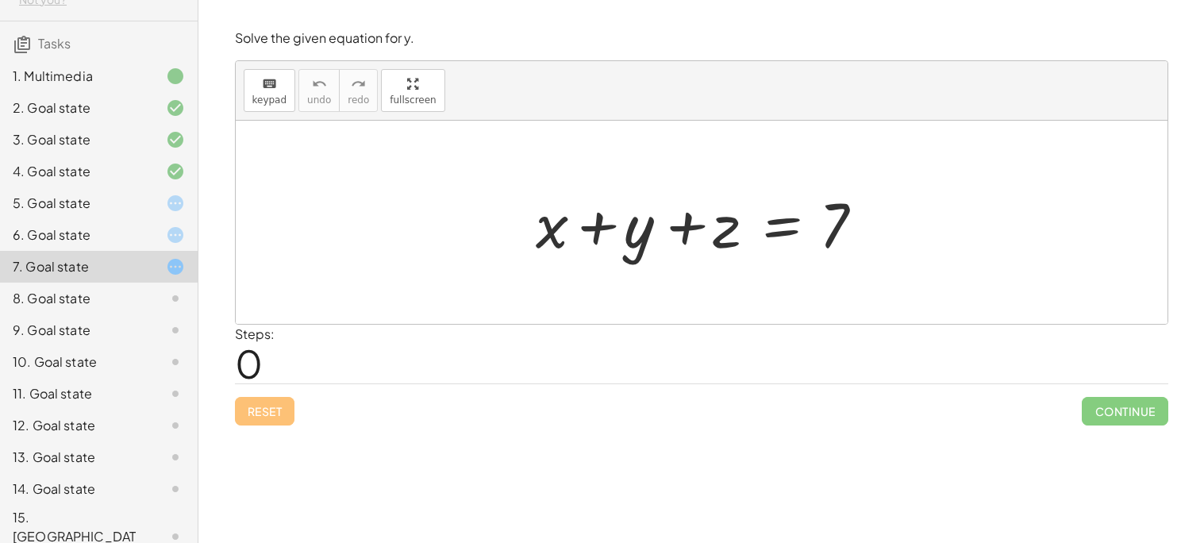
click at [117, 202] on div "5. Goal state" at bounding box center [77, 203] width 128 height 19
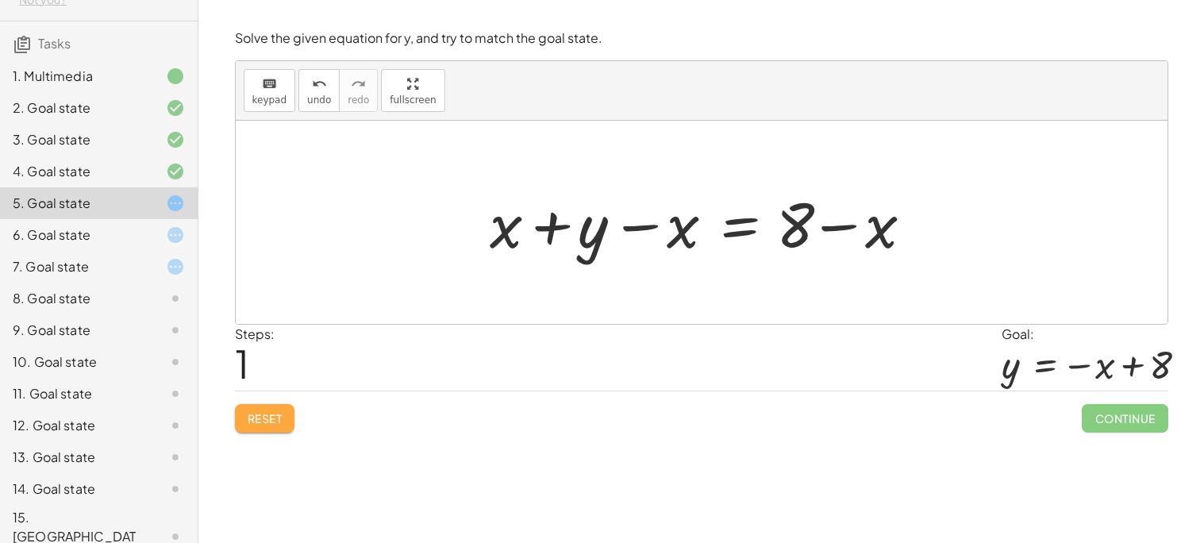
click at [264, 419] on span "Reset" at bounding box center [265, 418] width 35 height 14
